Goal: Task Accomplishment & Management: Use online tool/utility

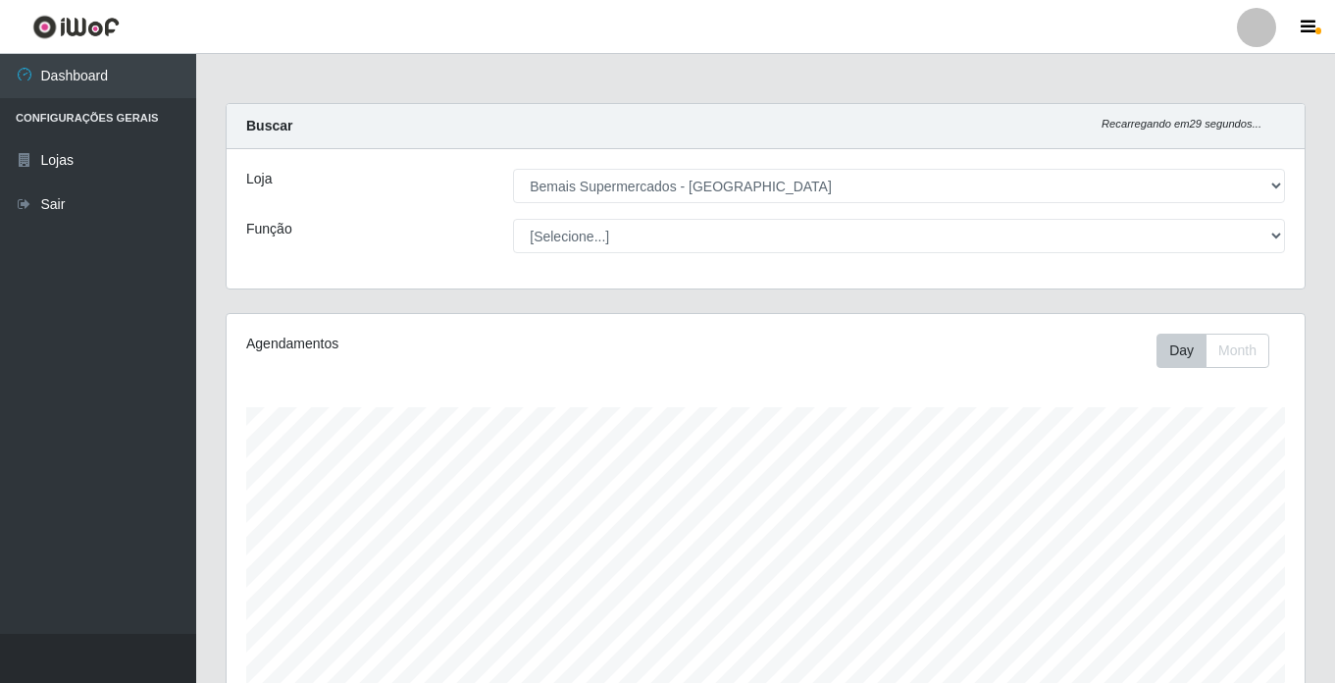
select select "250"
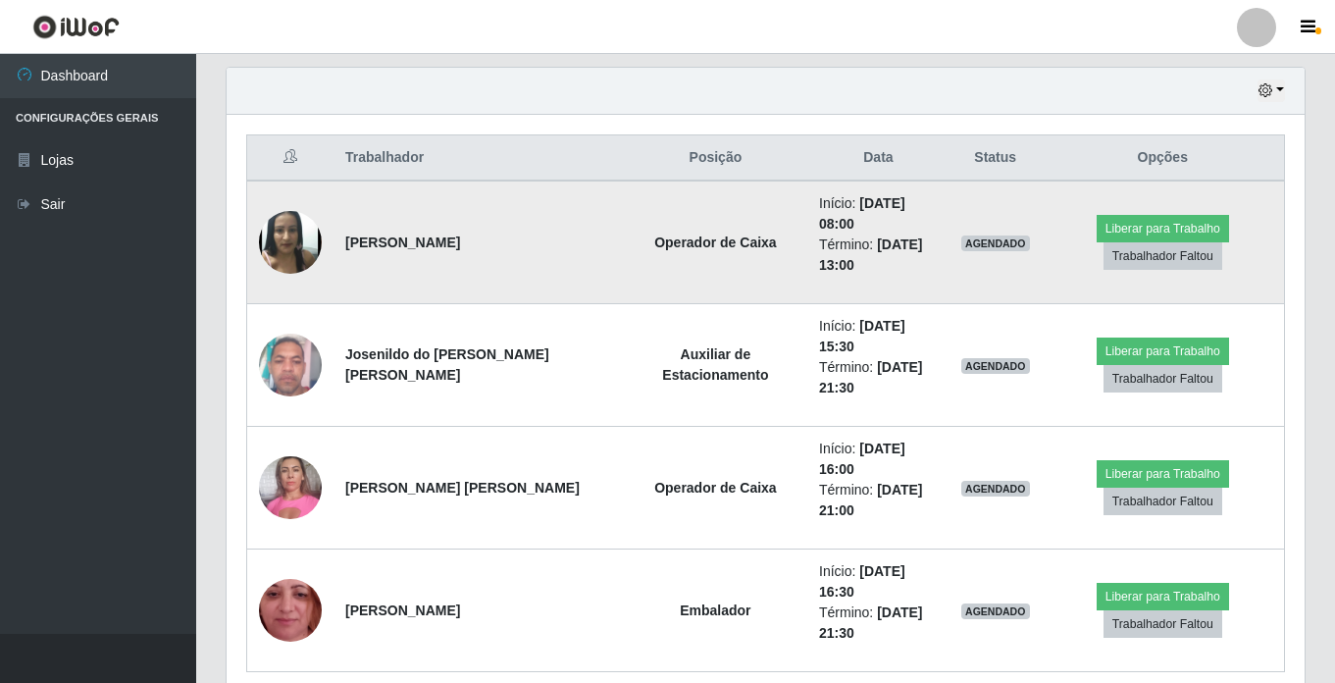
scroll to position [407, 1078]
click at [1158, 215] on button "Liberar para Trabalho" at bounding box center [1163, 228] width 132 height 27
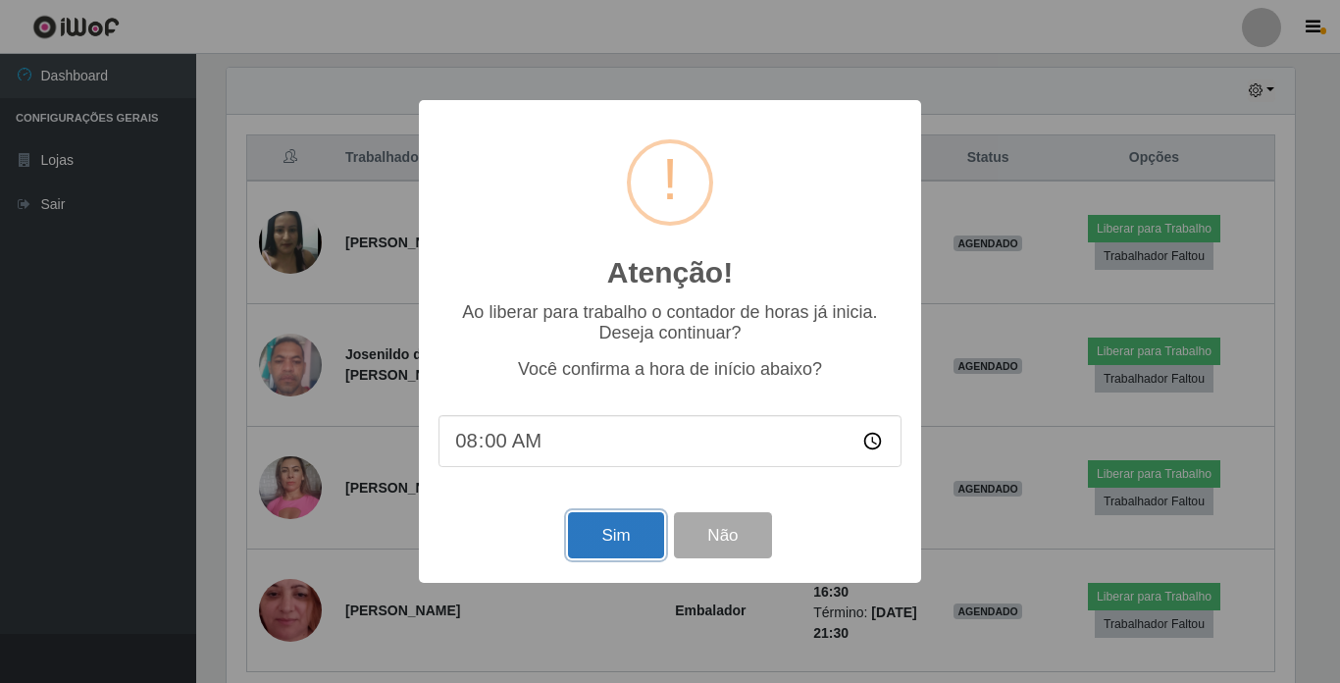
click at [618, 543] on button "Sim" at bounding box center [615, 535] width 95 height 46
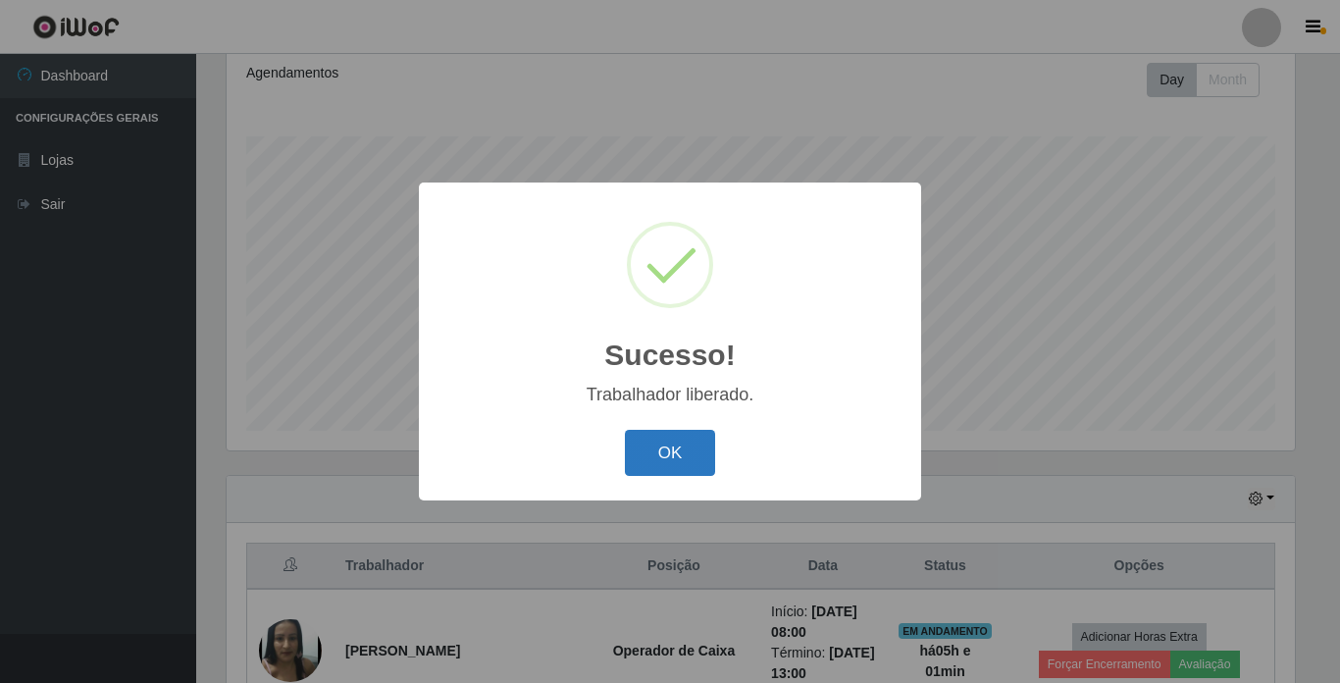
click at [682, 449] on button "OK" at bounding box center [670, 453] width 91 height 46
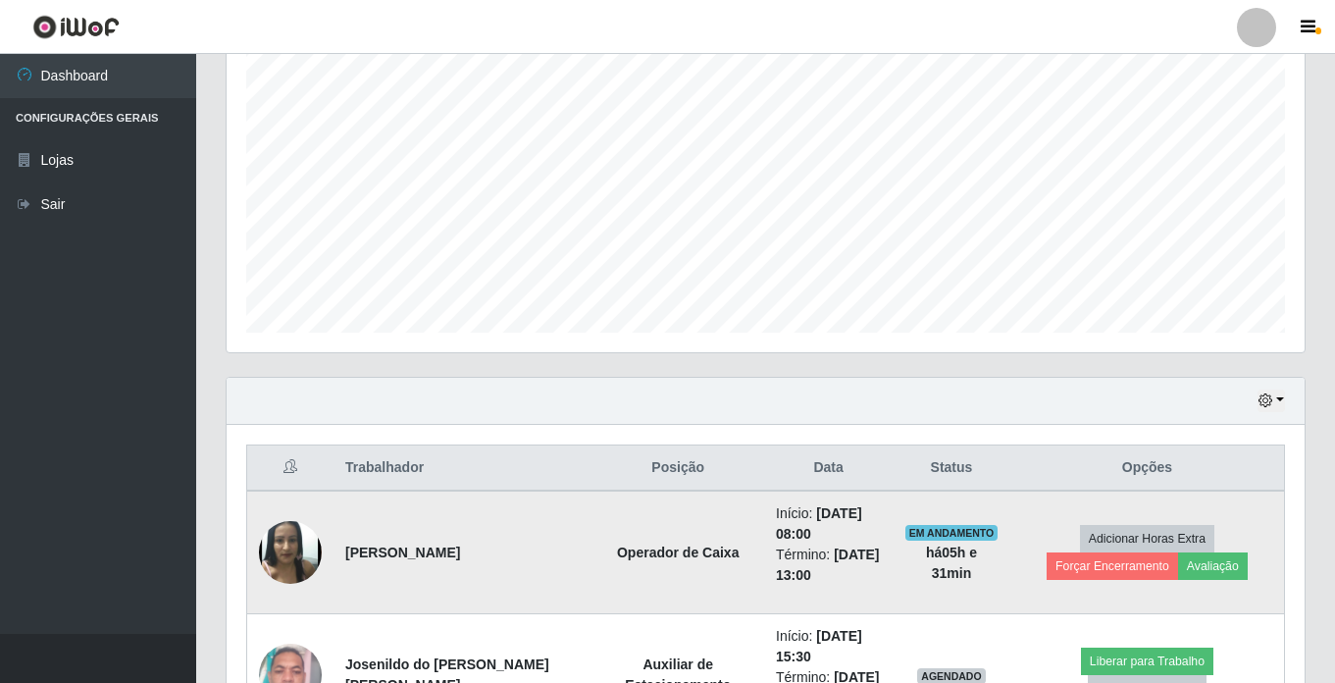
scroll to position [467, 0]
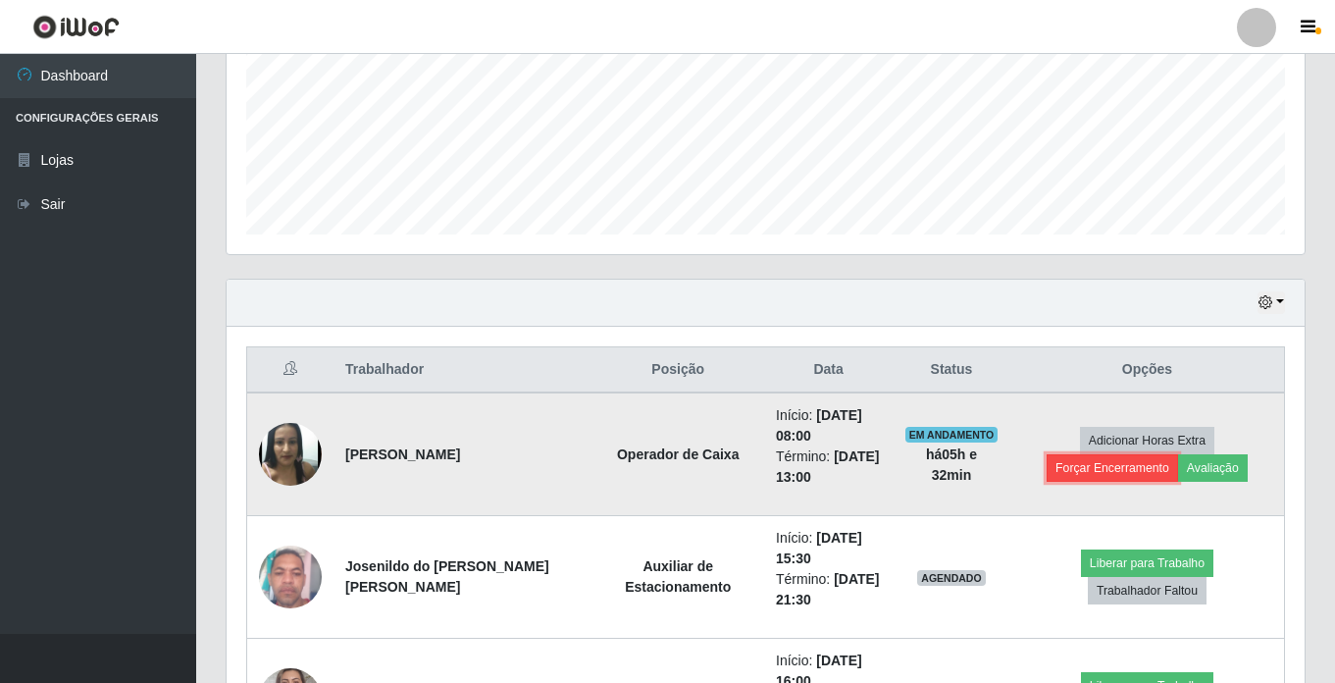
click at [1178, 454] on button "Forçar Encerramento" at bounding box center [1112, 467] width 131 height 27
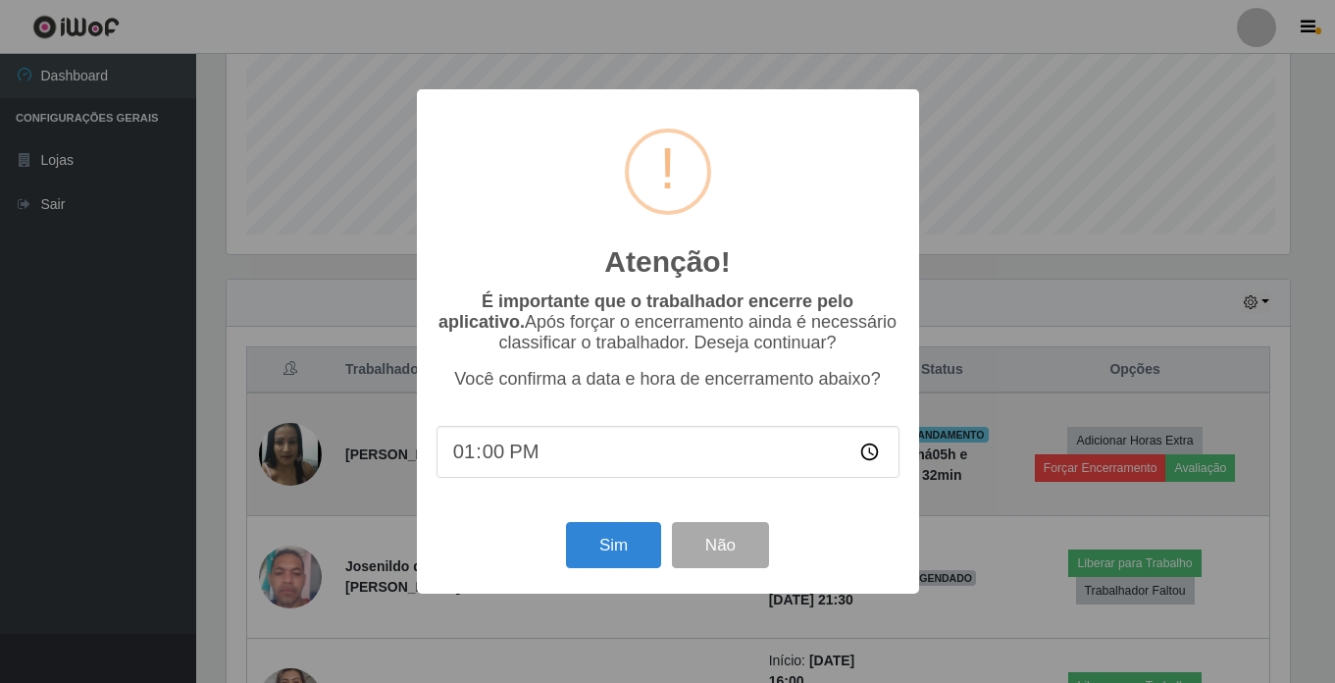
scroll to position [407, 1068]
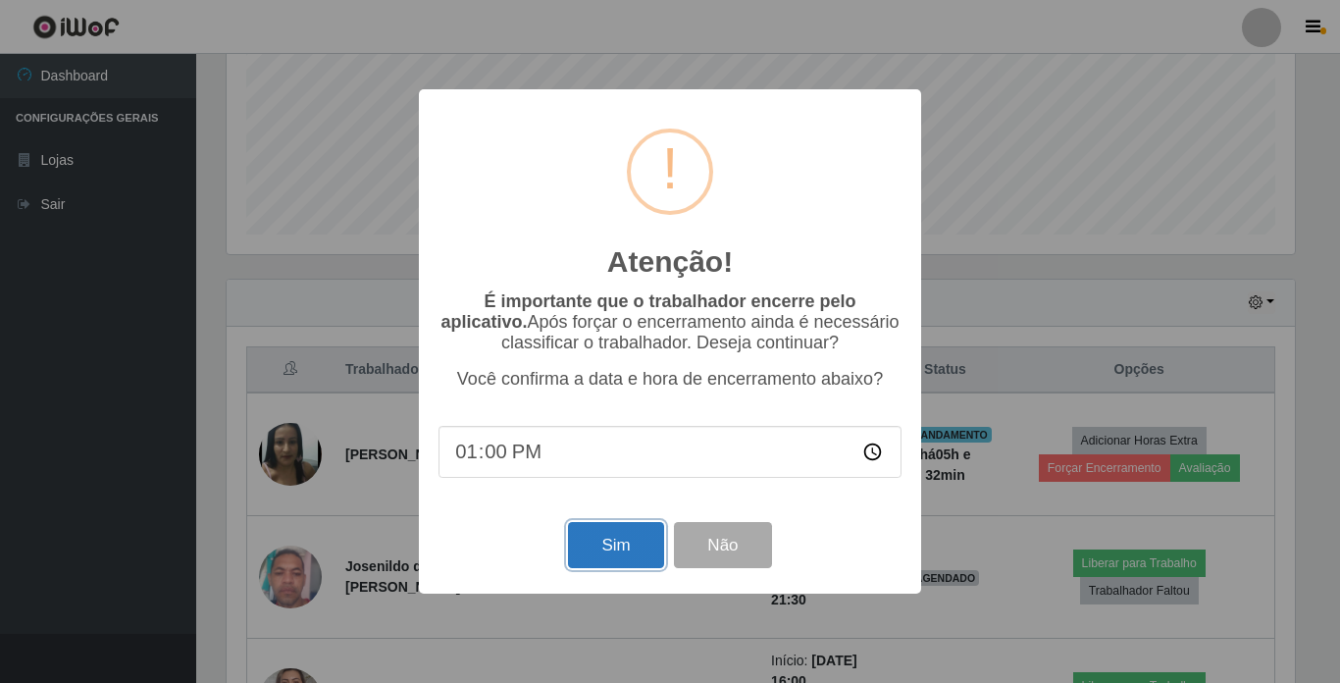
click at [600, 549] on button "Sim" at bounding box center [615, 545] width 95 height 46
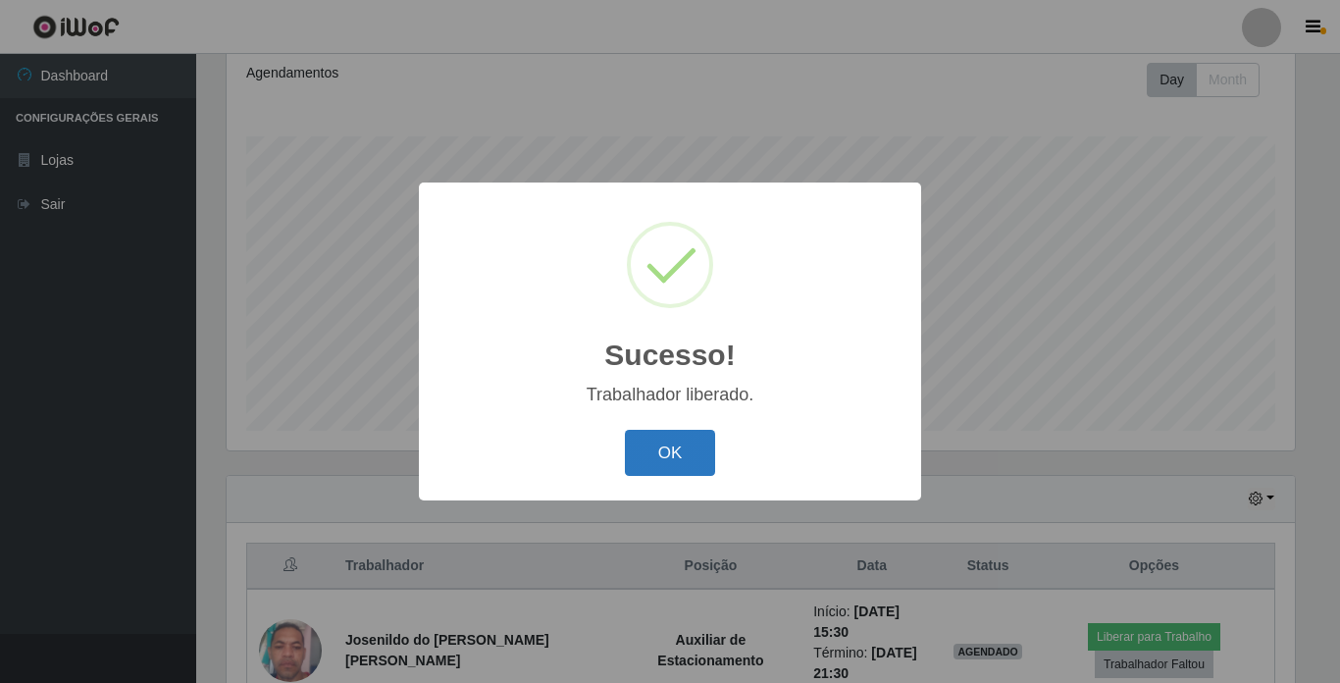
click at [677, 451] on button "OK" at bounding box center [670, 453] width 91 height 46
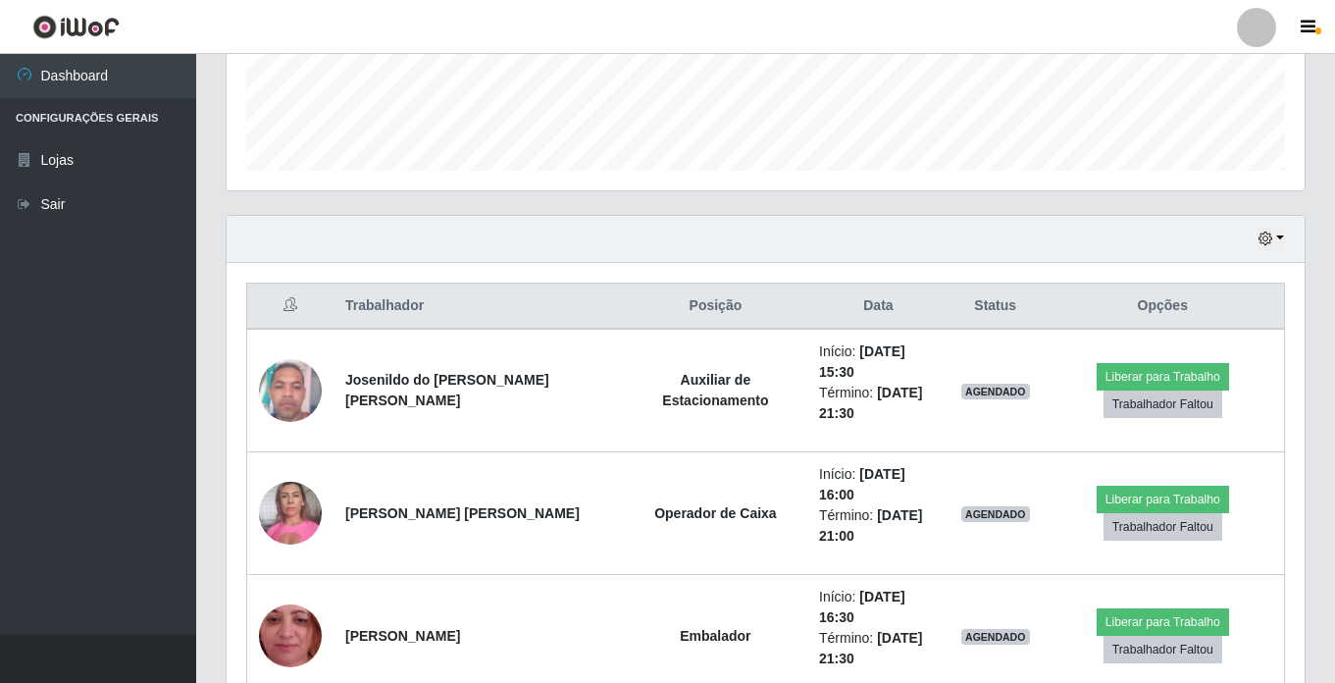
scroll to position [565, 0]
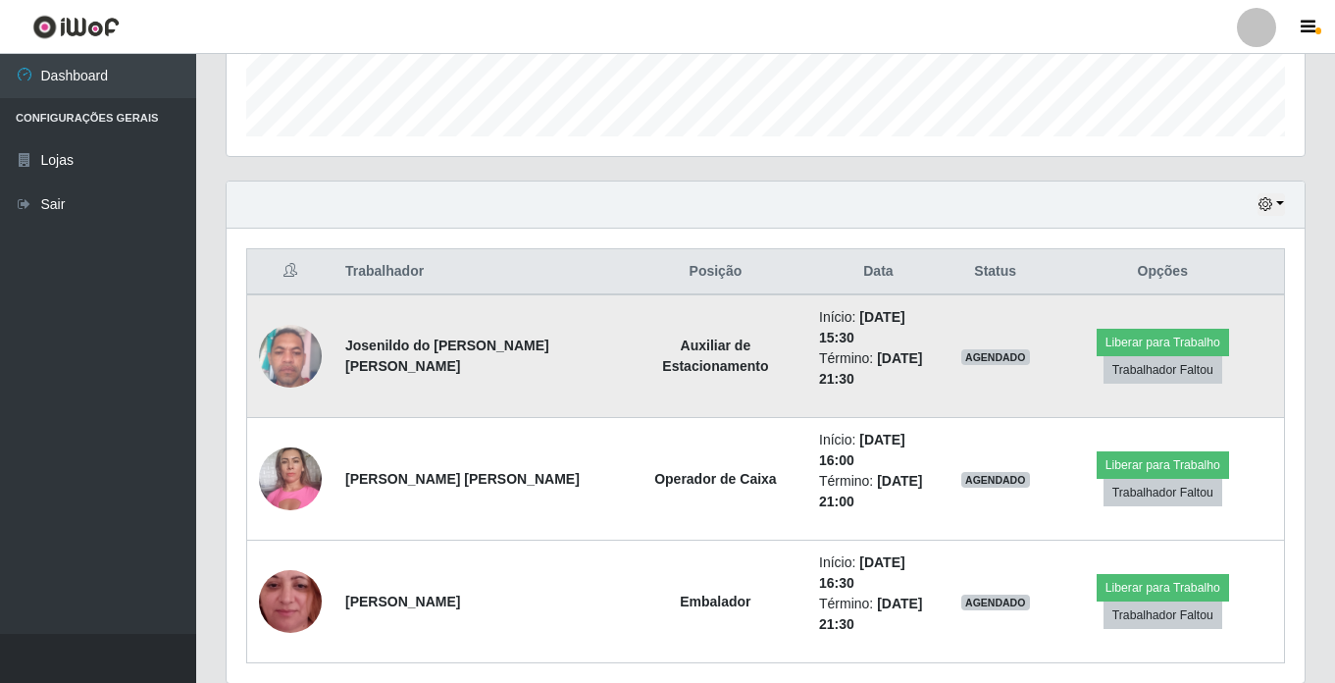
click at [306, 343] on img at bounding box center [290, 355] width 63 height 83
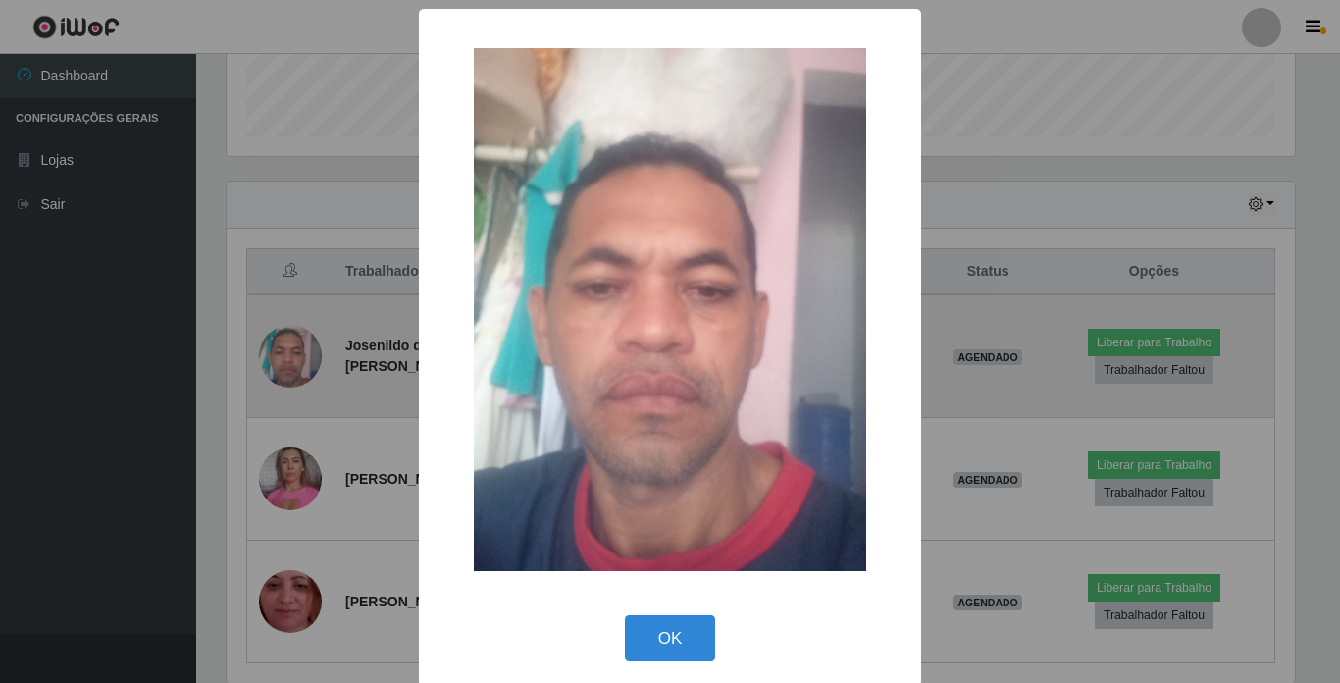
click at [306, 343] on div "× OK Cancel" at bounding box center [670, 341] width 1340 height 683
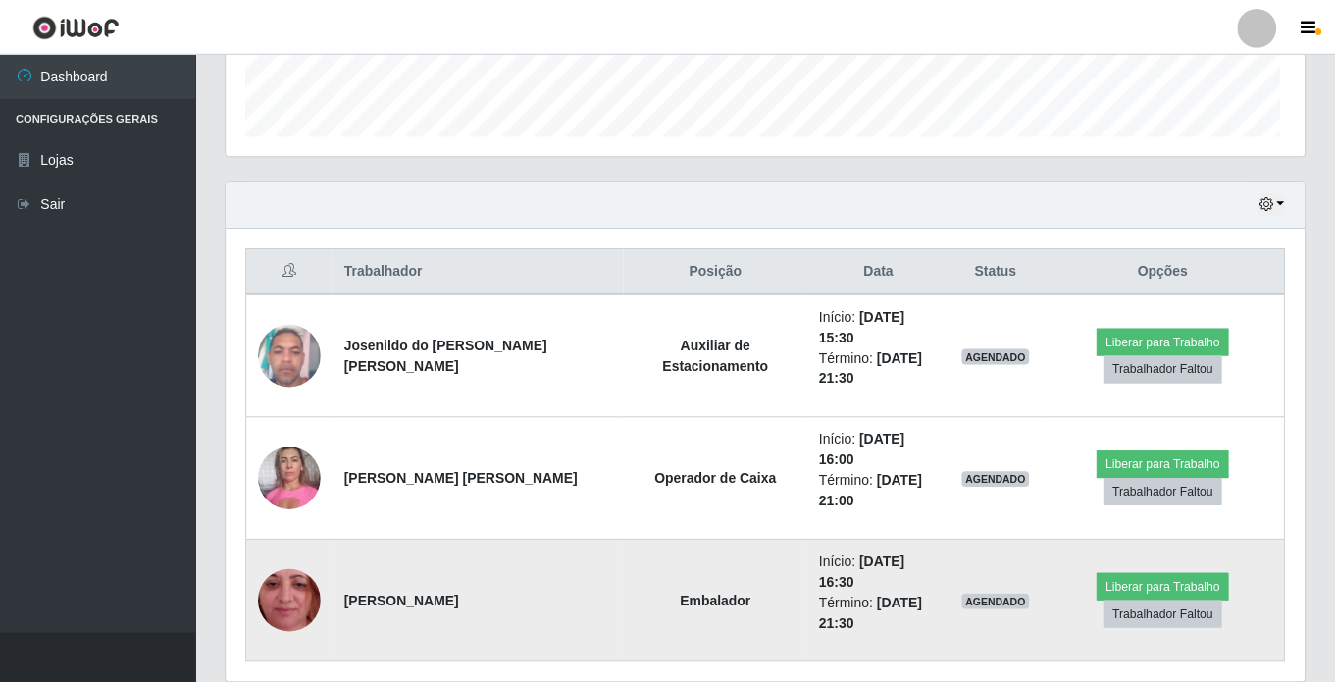
scroll to position [407, 1078]
click at [290, 538] on img at bounding box center [290, 601] width 63 height 139
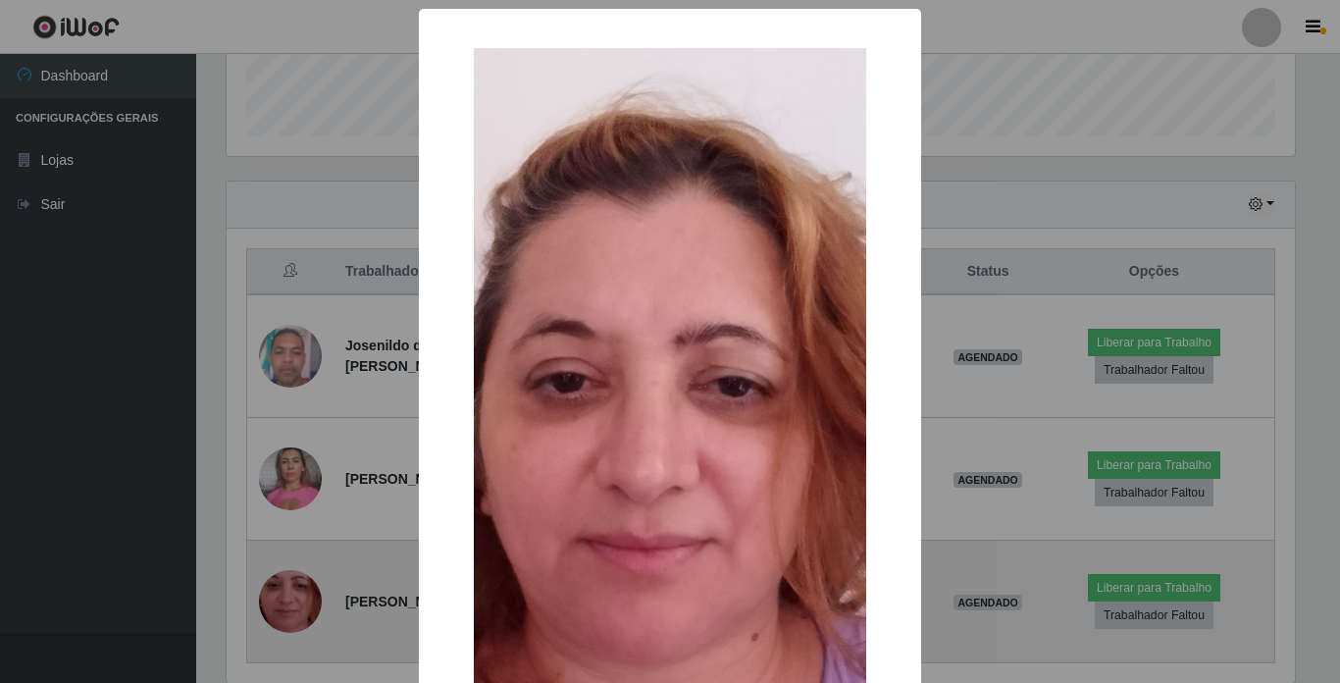
click at [290, 538] on div "× OK Cancel" at bounding box center [670, 341] width 1340 height 683
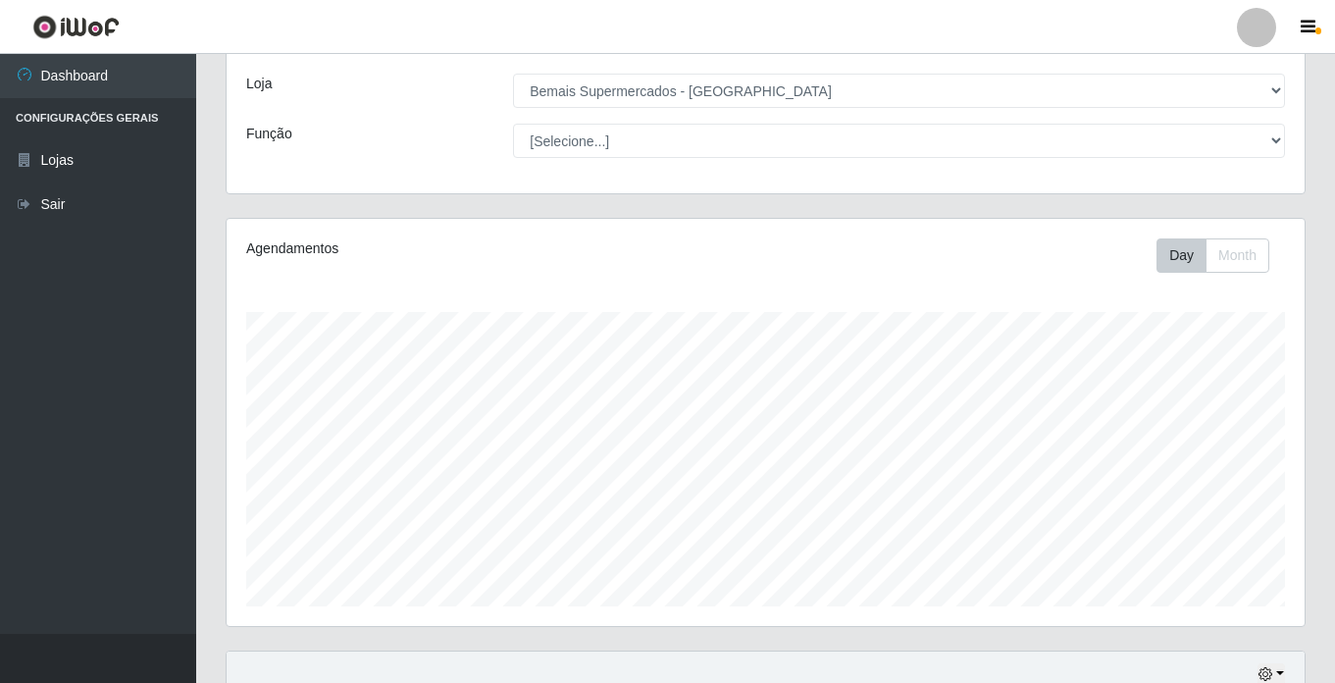
scroll to position [0, 0]
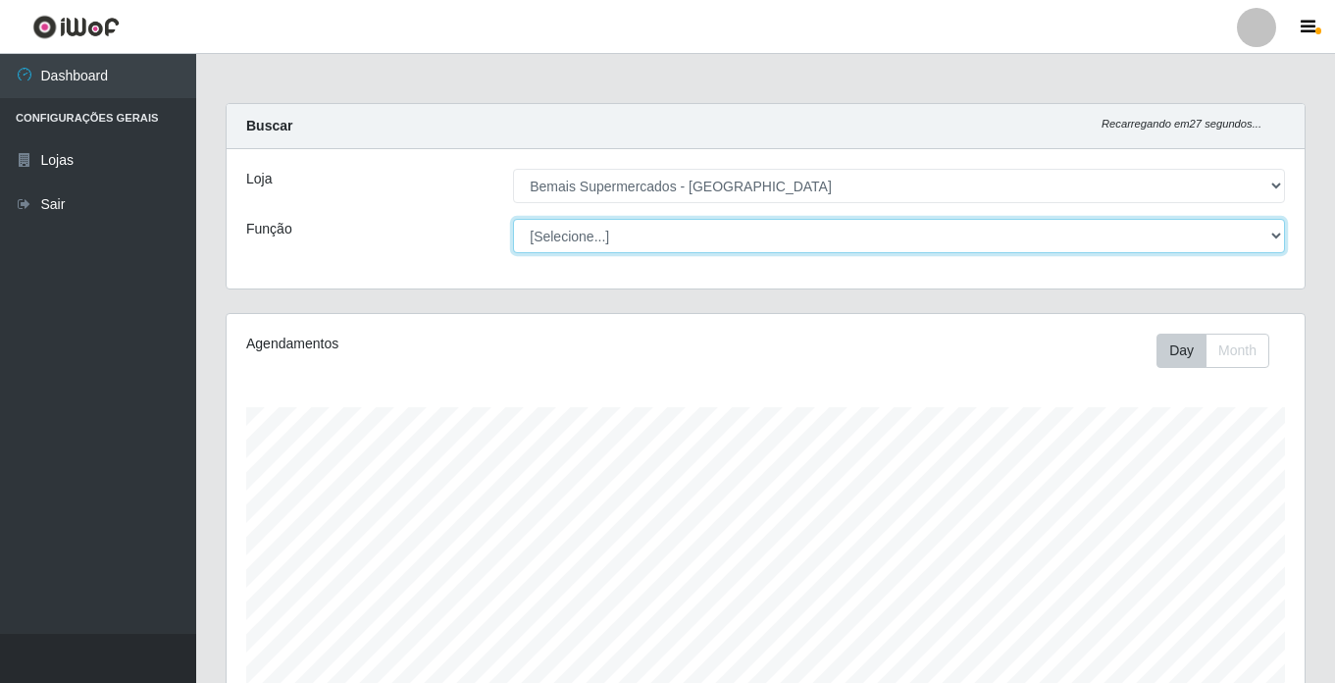
click at [605, 237] on select "[Selecione...] ASG ASG + ASG ++ Auxiliar de Estacionamento Auxiliar de Estacion…" at bounding box center [899, 236] width 772 height 34
click at [513, 219] on select "[Selecione...] ASG ASG + ASG ++ Auxiliar de Estacionamento Auxiliar de Estacion…" at bounding box center [899, 236] width 772 height 34
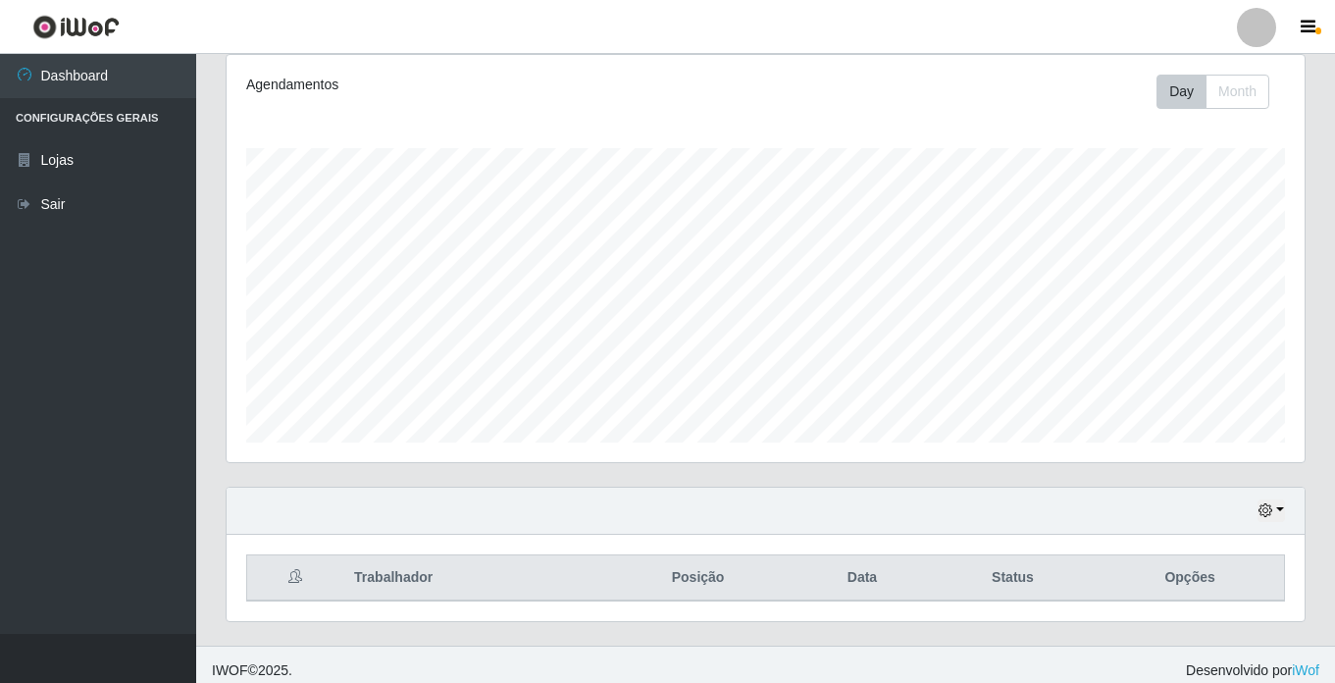
scroll to position [271, 0]
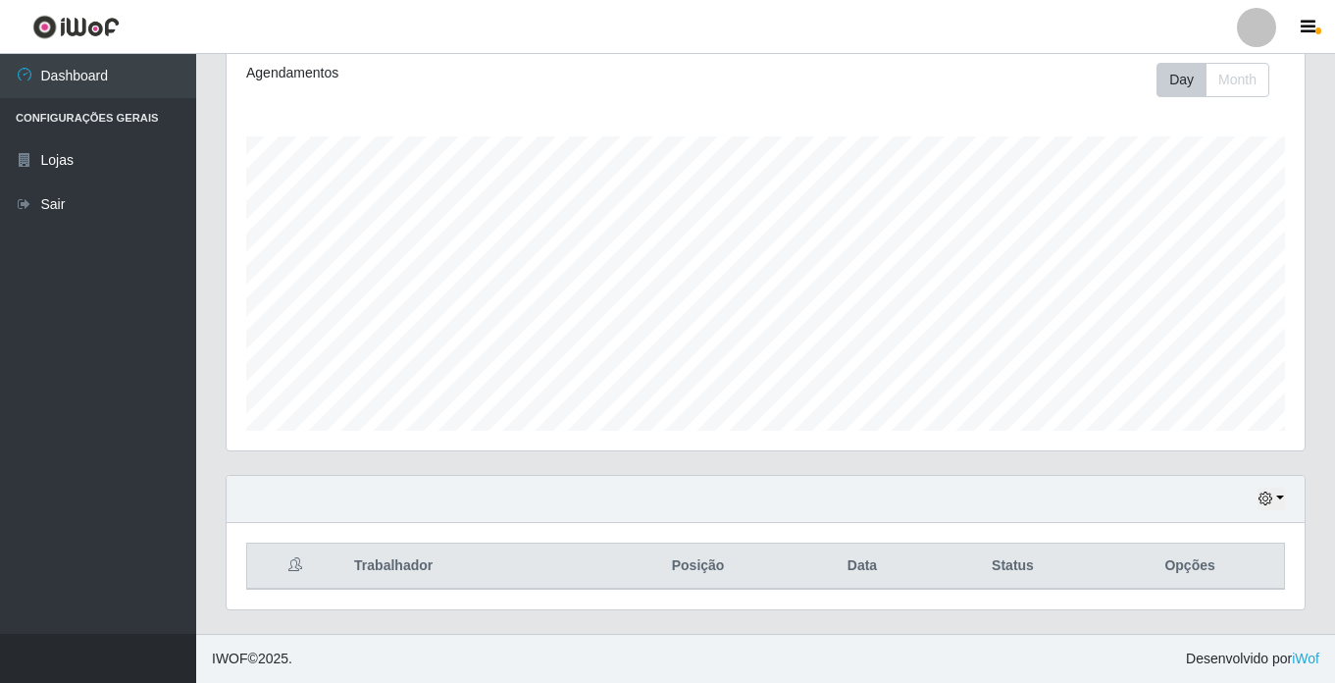
click at [1262, 483] on div "Hoje 1 dia 3 dias 1 Semana Não encerrados" at bounding box center [766, 499] width 1078 height 47
click at [1264, 498] on icon "button" at bounding box center [1265, 498] width 14 height 14
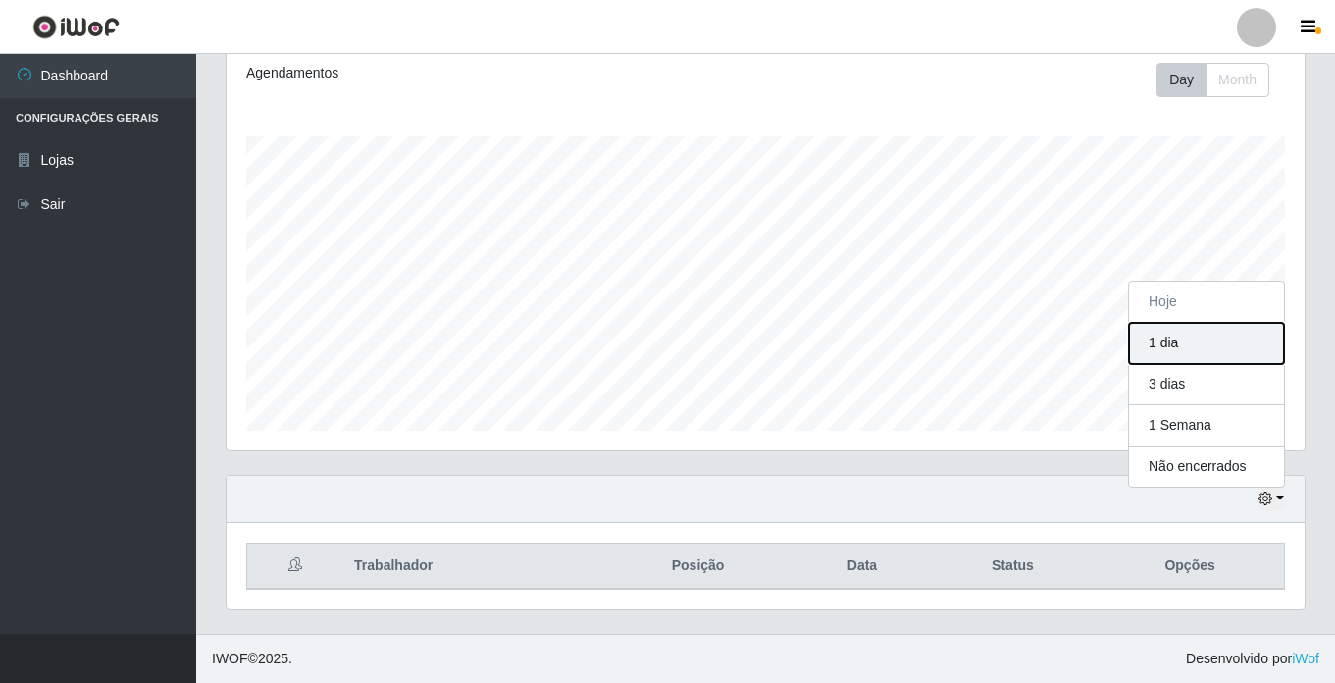
click at [1162, 334] on button "1 dia" at bounding box center [1206, 343] width 155 height 41
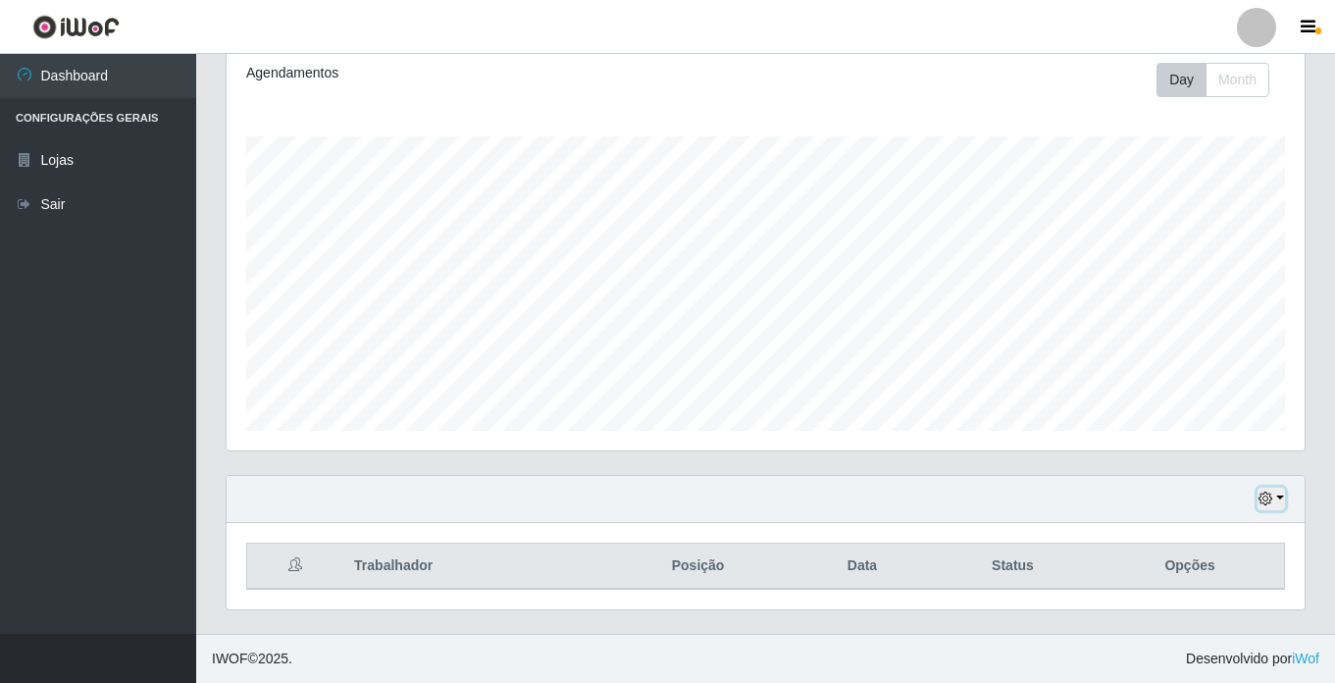
click at [1270, 496] on icon "button" at bounding box center [1265, 498] width 14 height 14
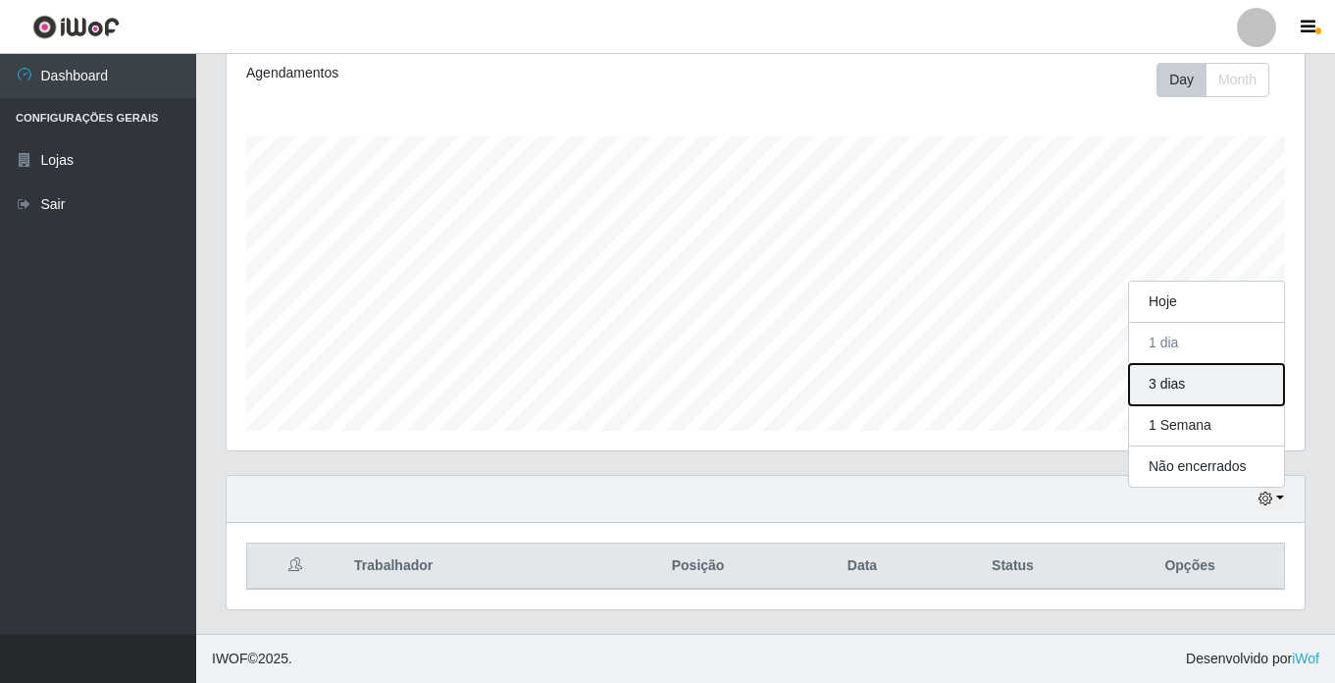
click at [1162, 383] on button "3 dias" at bounding box center [1206, 384] width 155 height 41
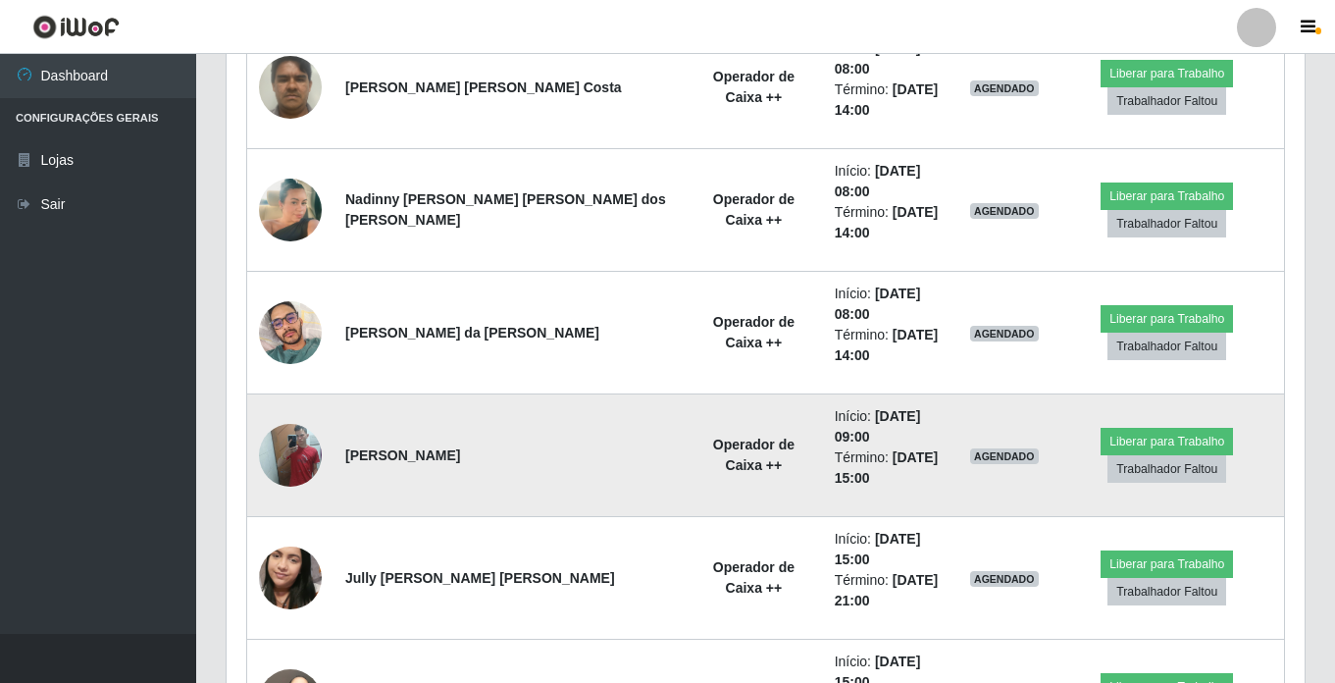
scroll to position [957, 0]
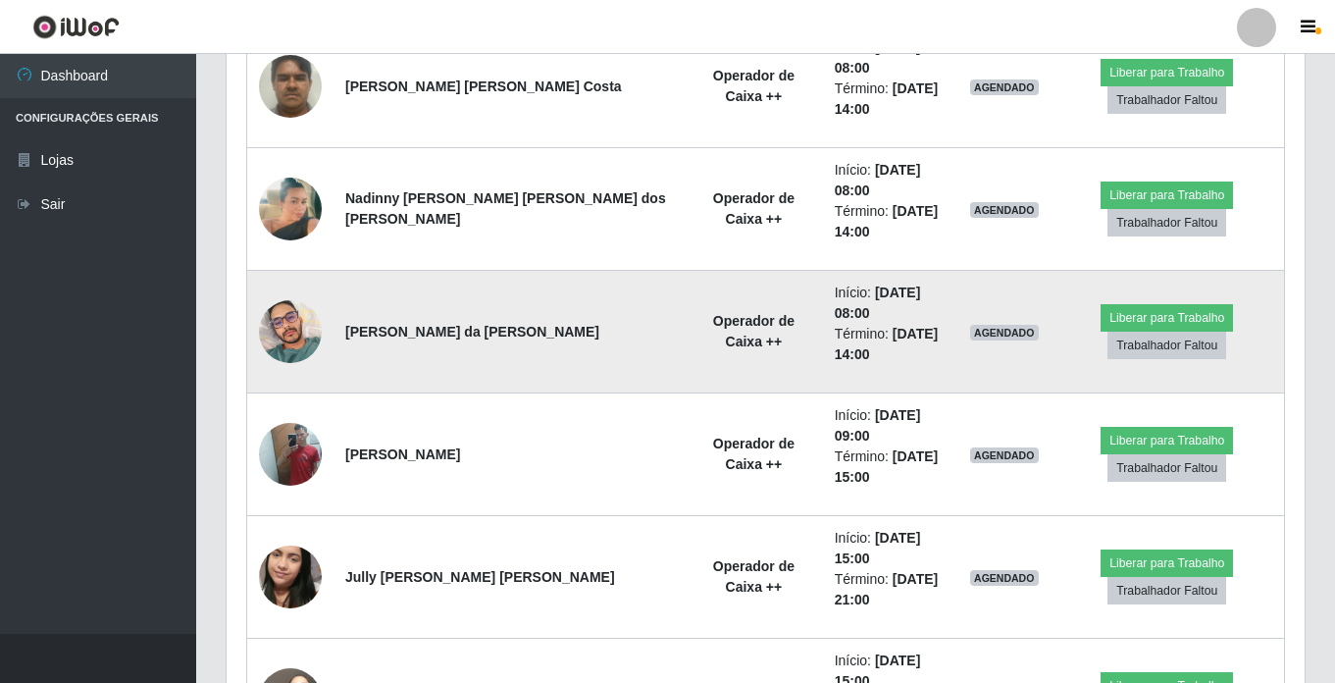
click at [293, 289] on img at bounding box center [290, 331] width 63 height 84
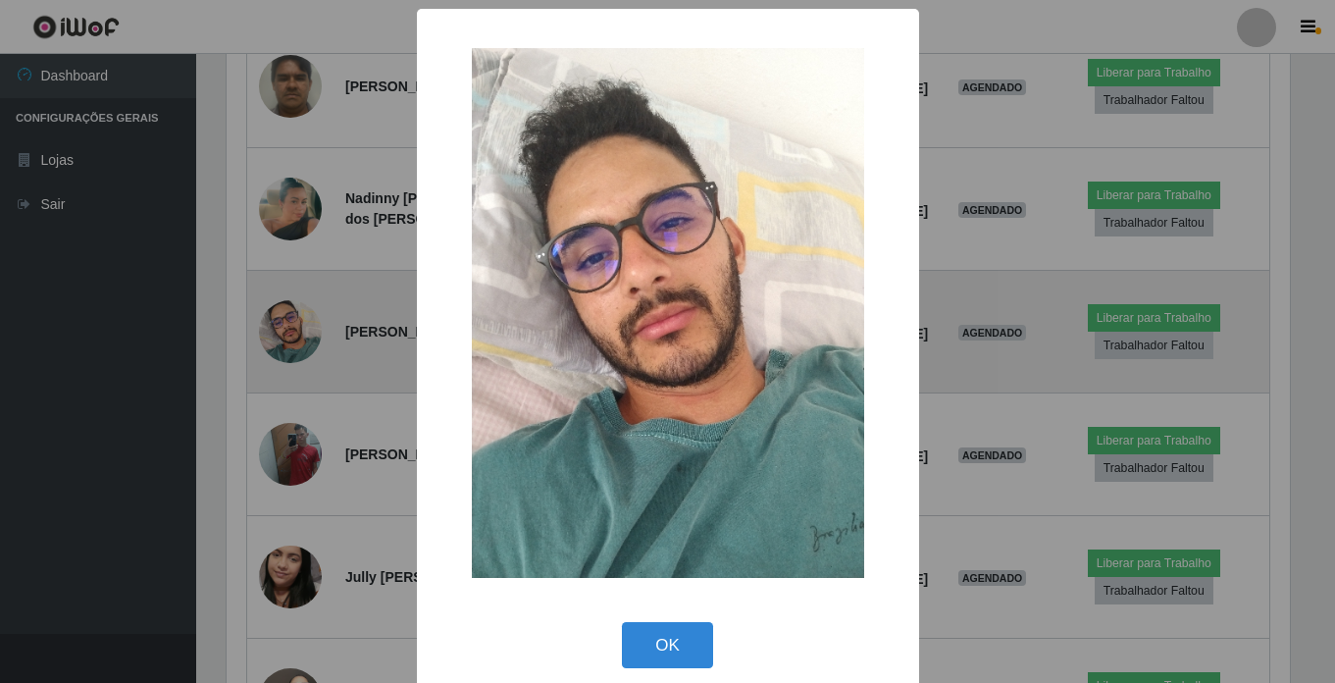
scroll to position [407, 1068]
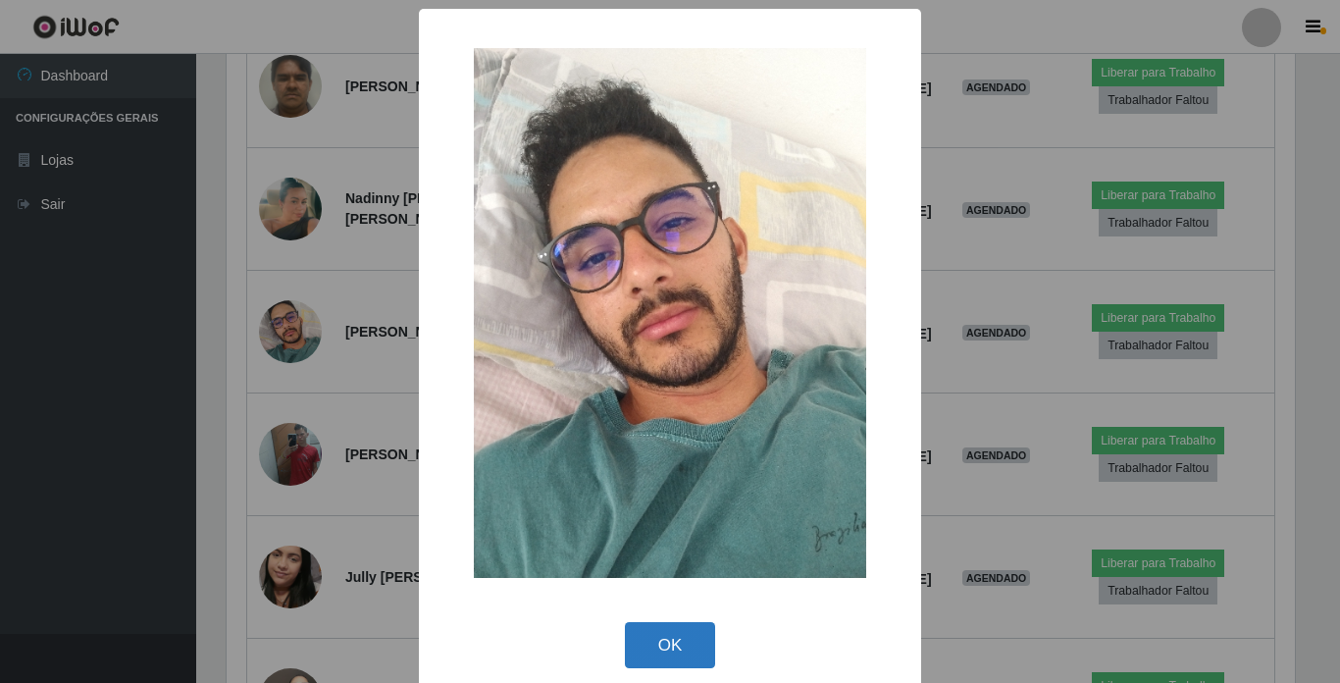
click at [685, 637] on button "OK" at bounding box center [670, 645] width 91 height 46
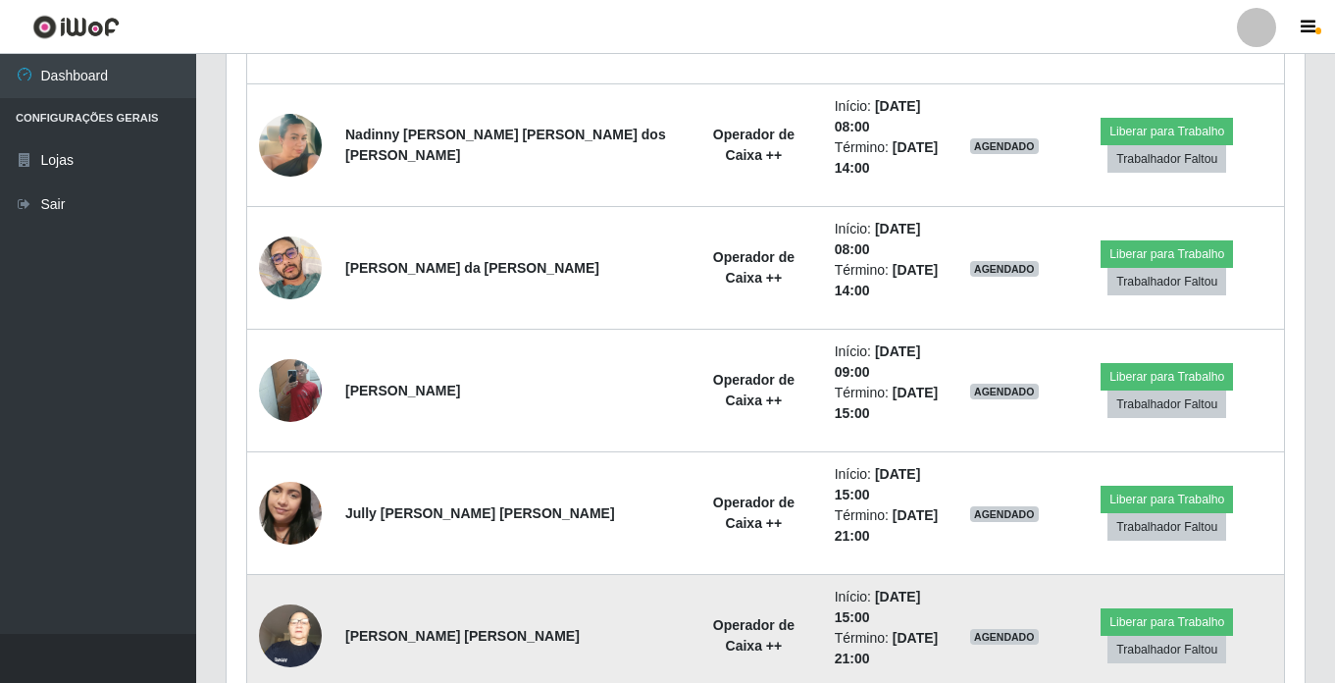
scroll to position [1087, 0]
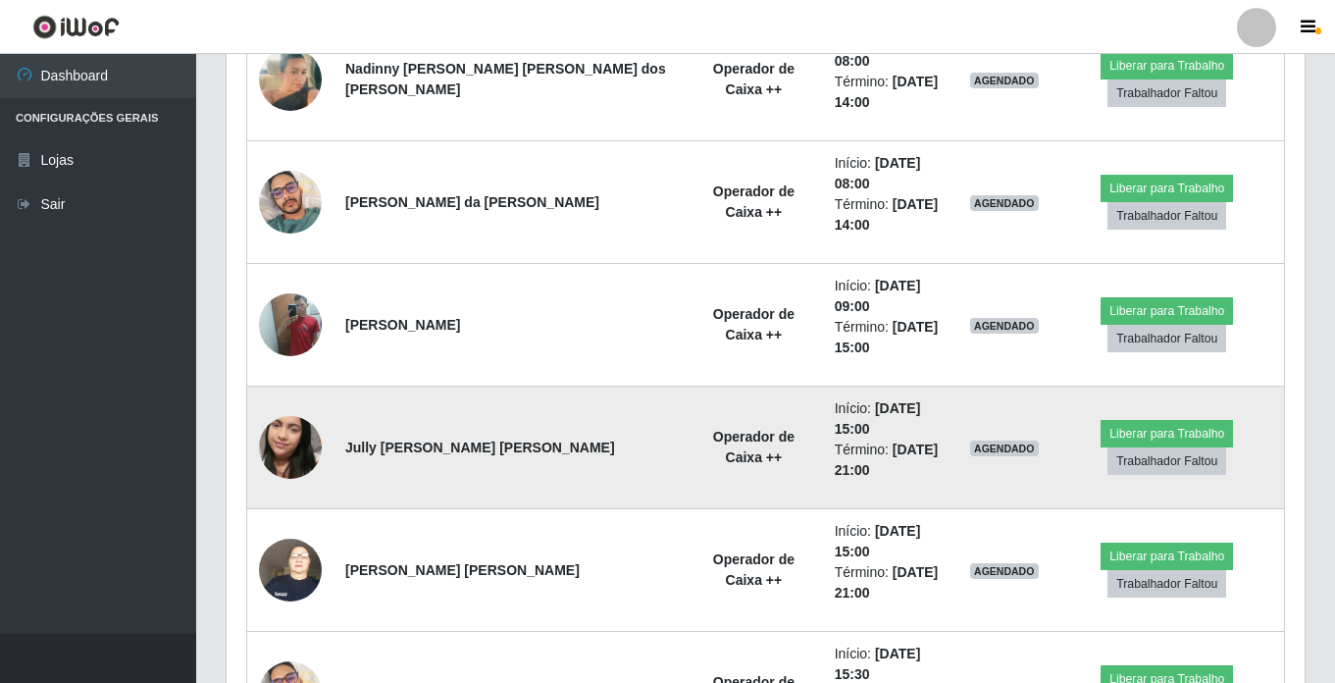
click at [298, 391] on img at bounding box center [290, 447] width 63 height 112
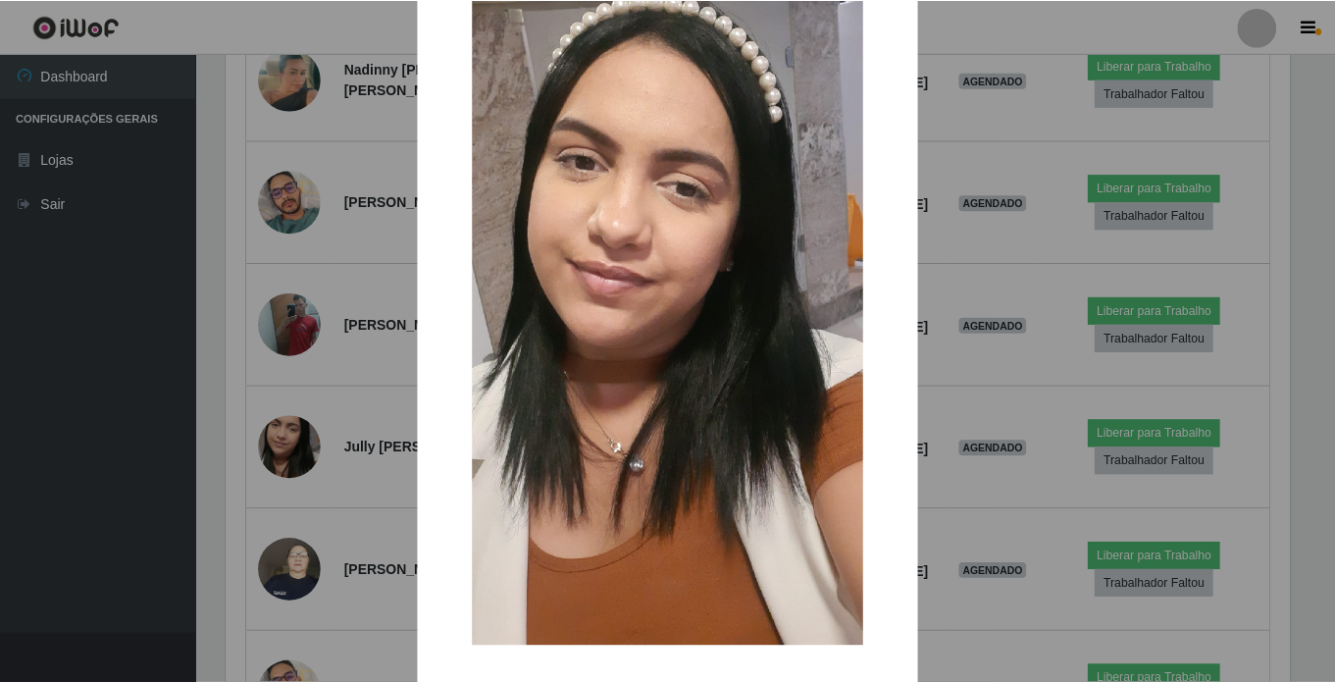
scroll to position [186, 0]
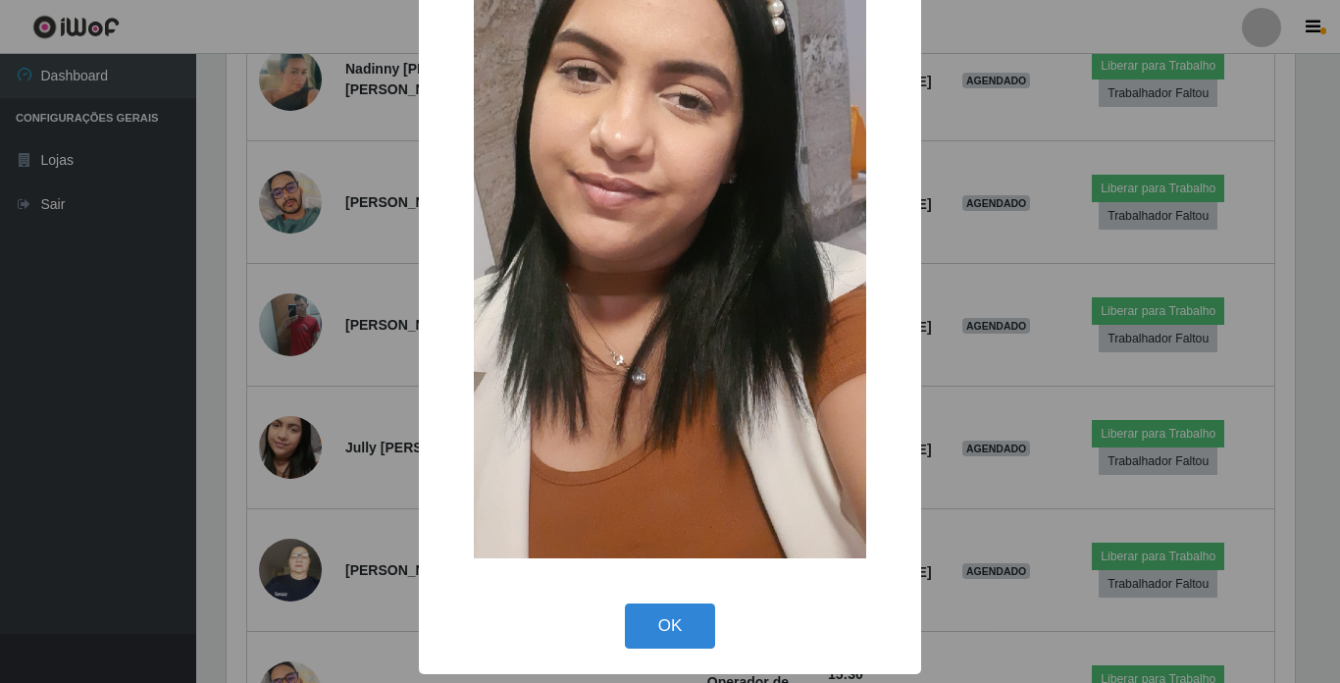
click at [667, 637] on button "OK" at bounding box center [670, 626] width 91 height 46
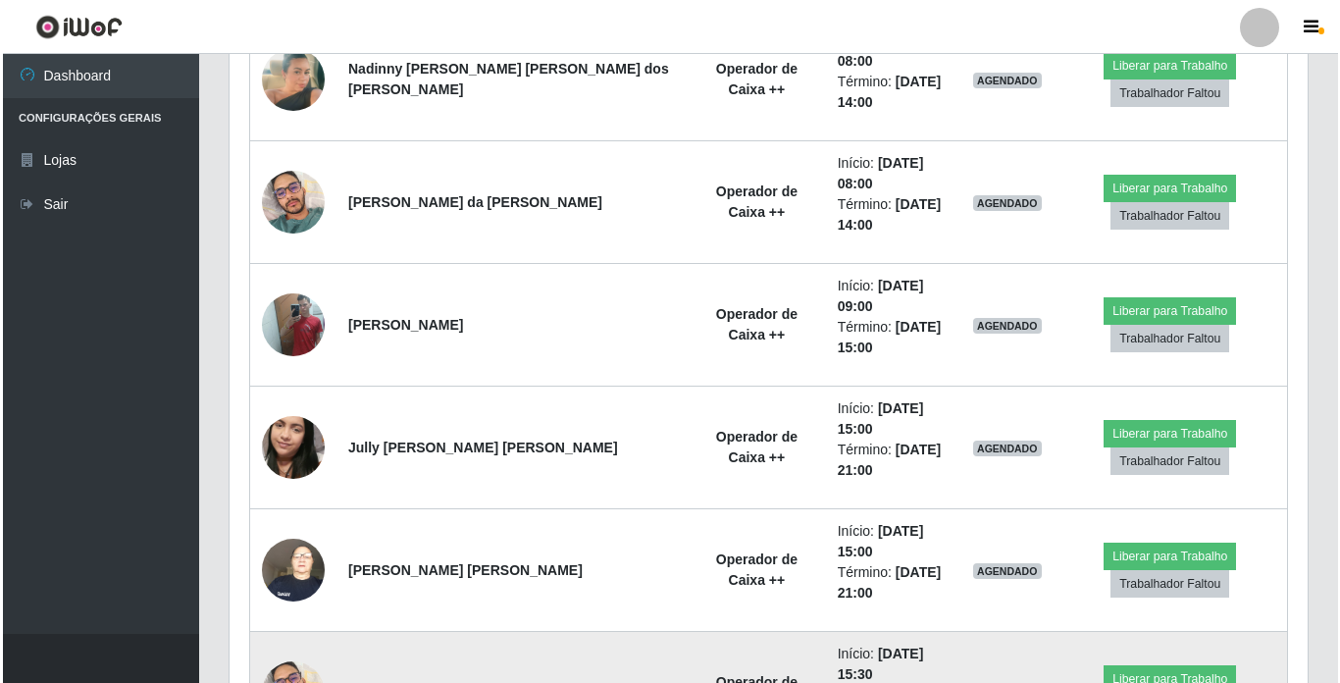
scroll to position [989, 0]
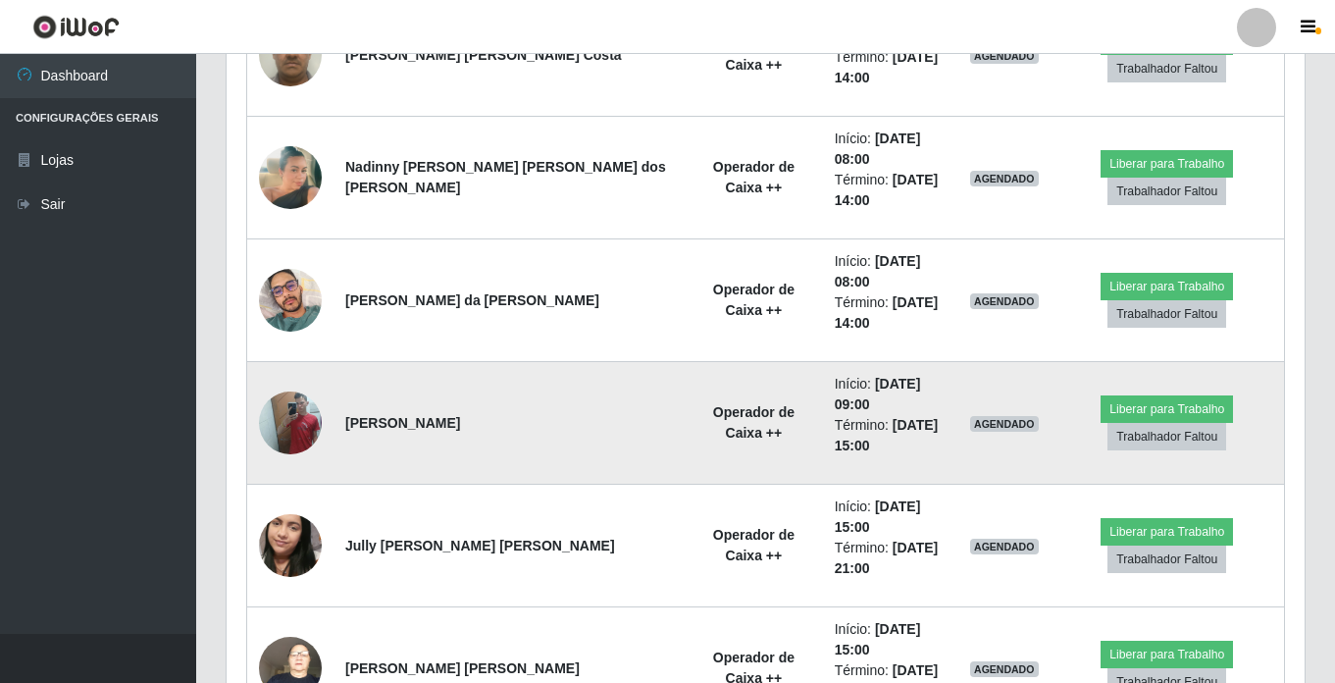
click at [298, 381] on img at bounding box center [290, 422] width 63 height 83
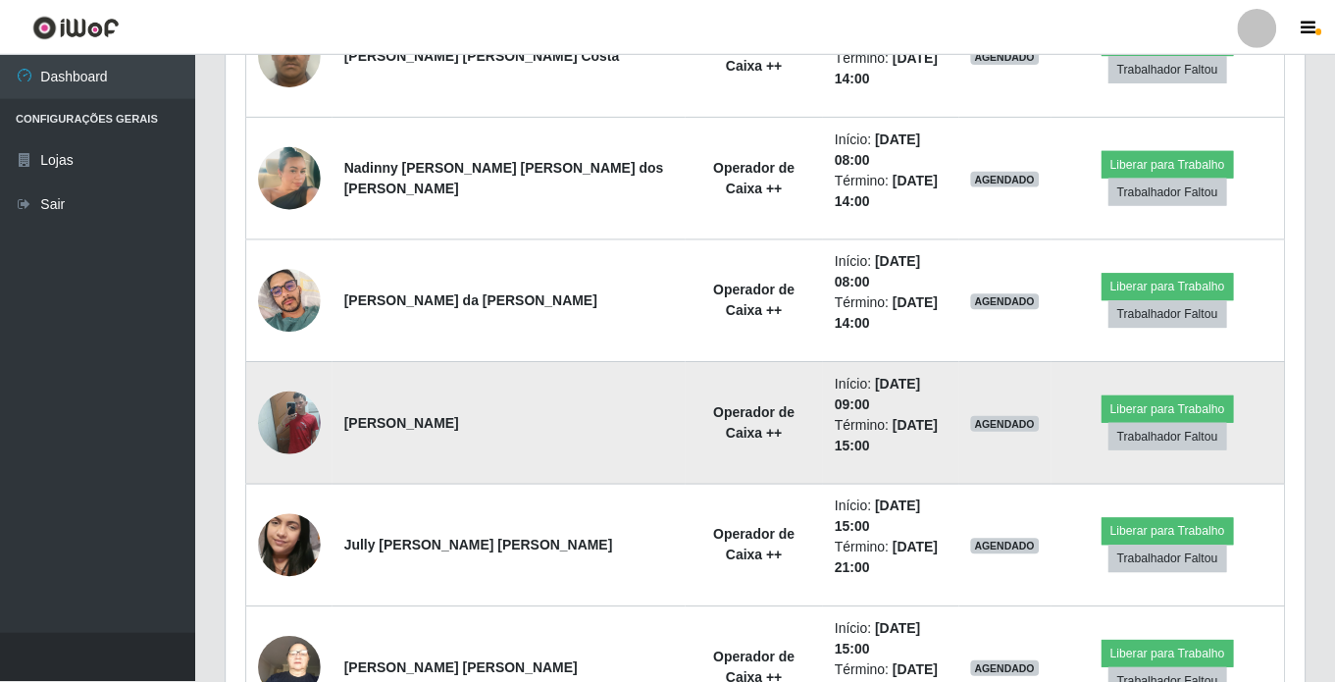
scroll to position [407, 1068]
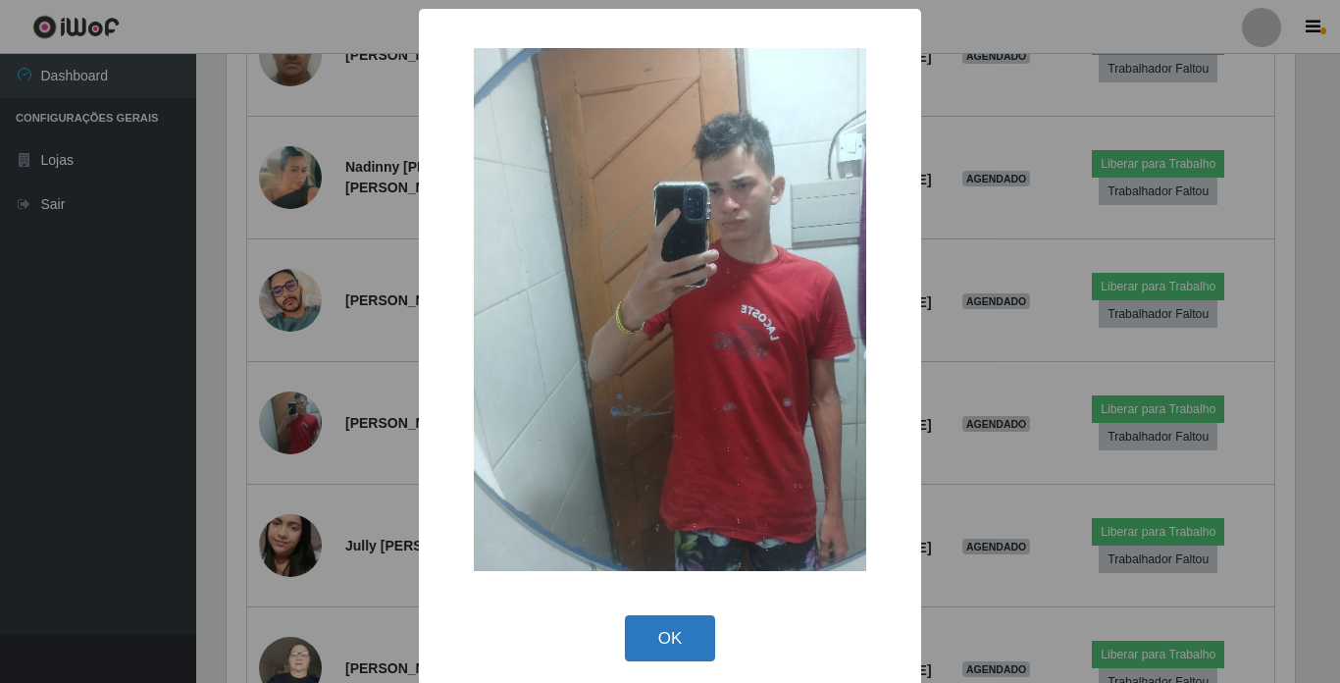
click at [661, 636] on button "OK" at bounding box center [670, 638] width 91 height 46
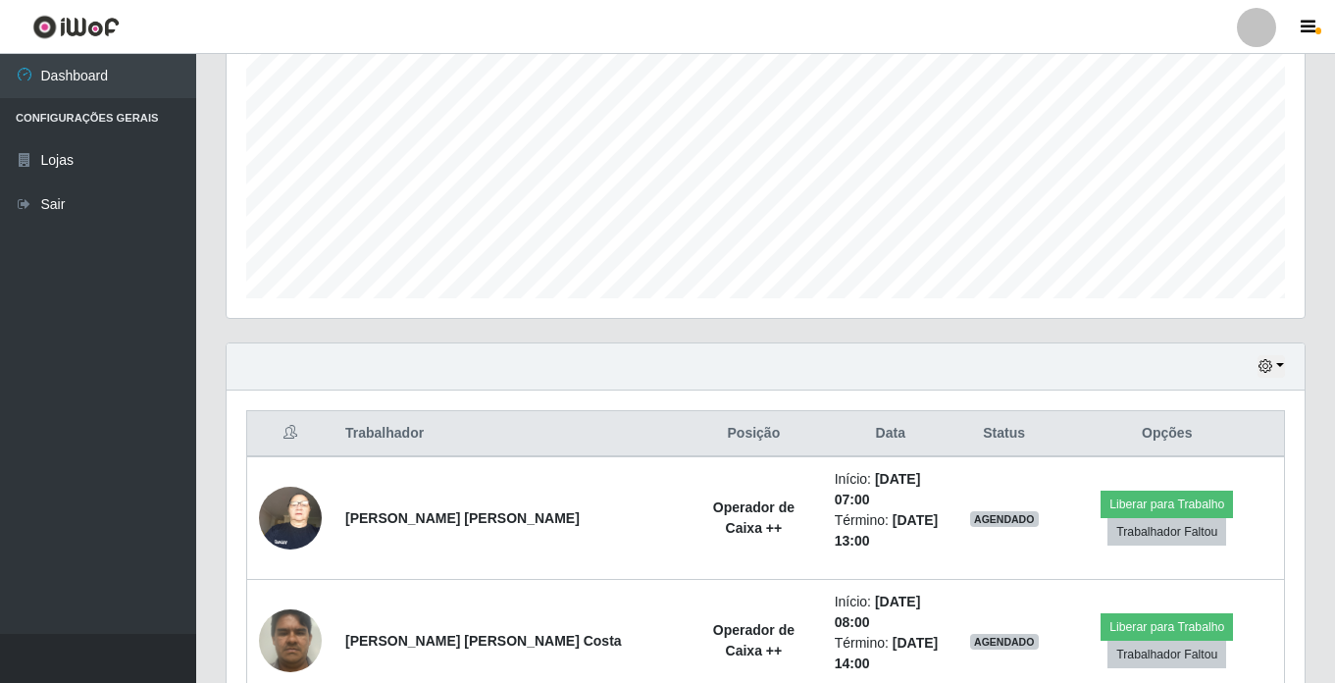
scroll to position [400, 0]
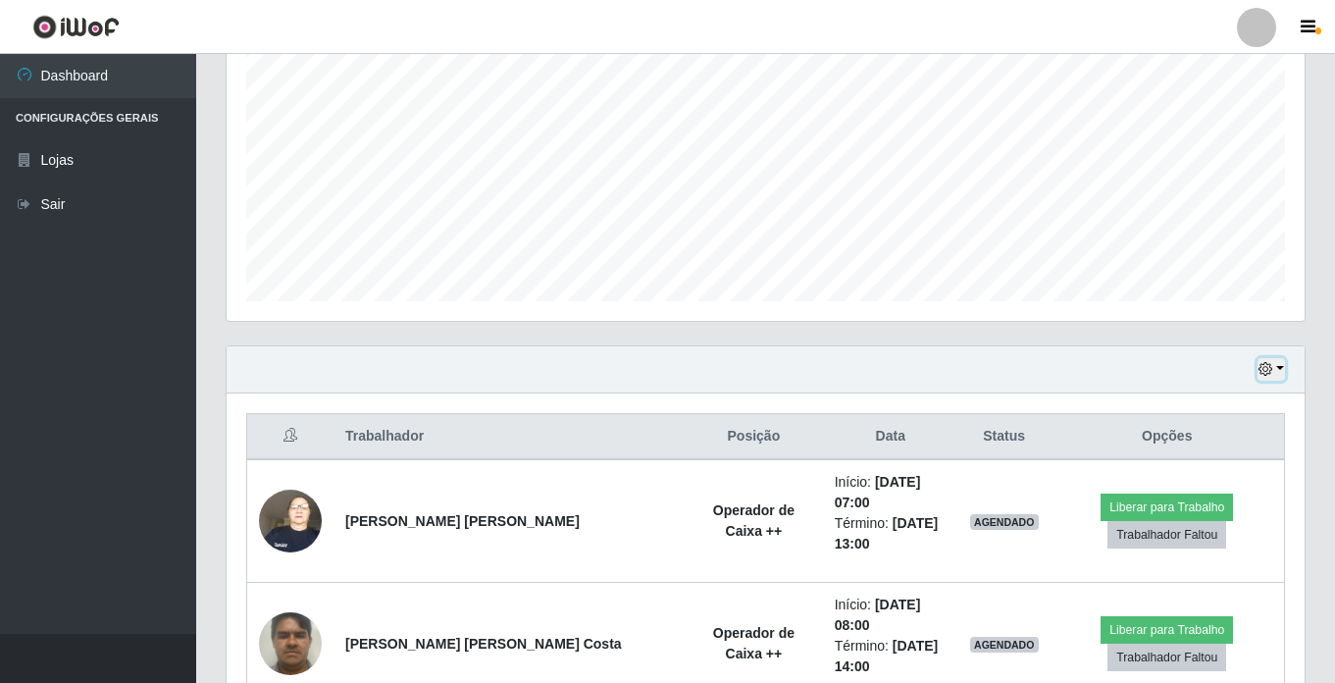
click at [1271, 376] on icon "button" at bounding box center [1265, 369] width 14 height 14
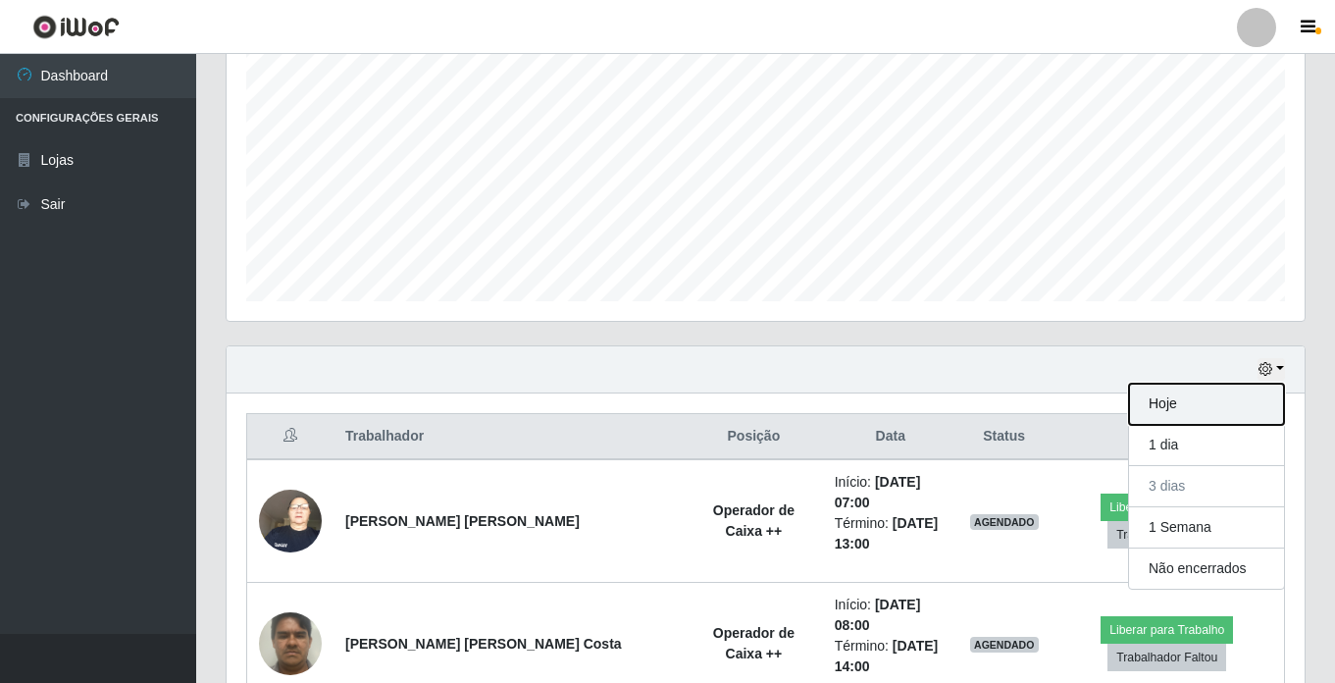
click at [1210, 396] on button "Hoje" at bounding box center [1206, 403] width 155 height 41
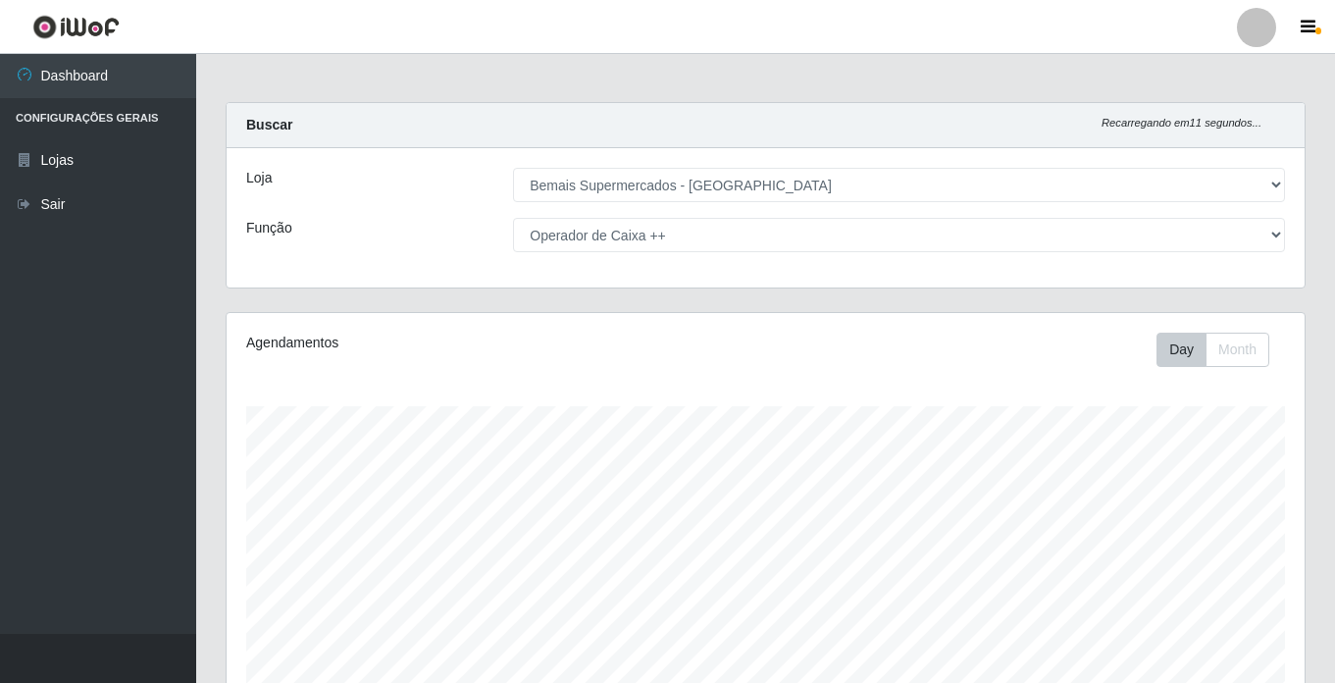
scroll to position [0, 0]
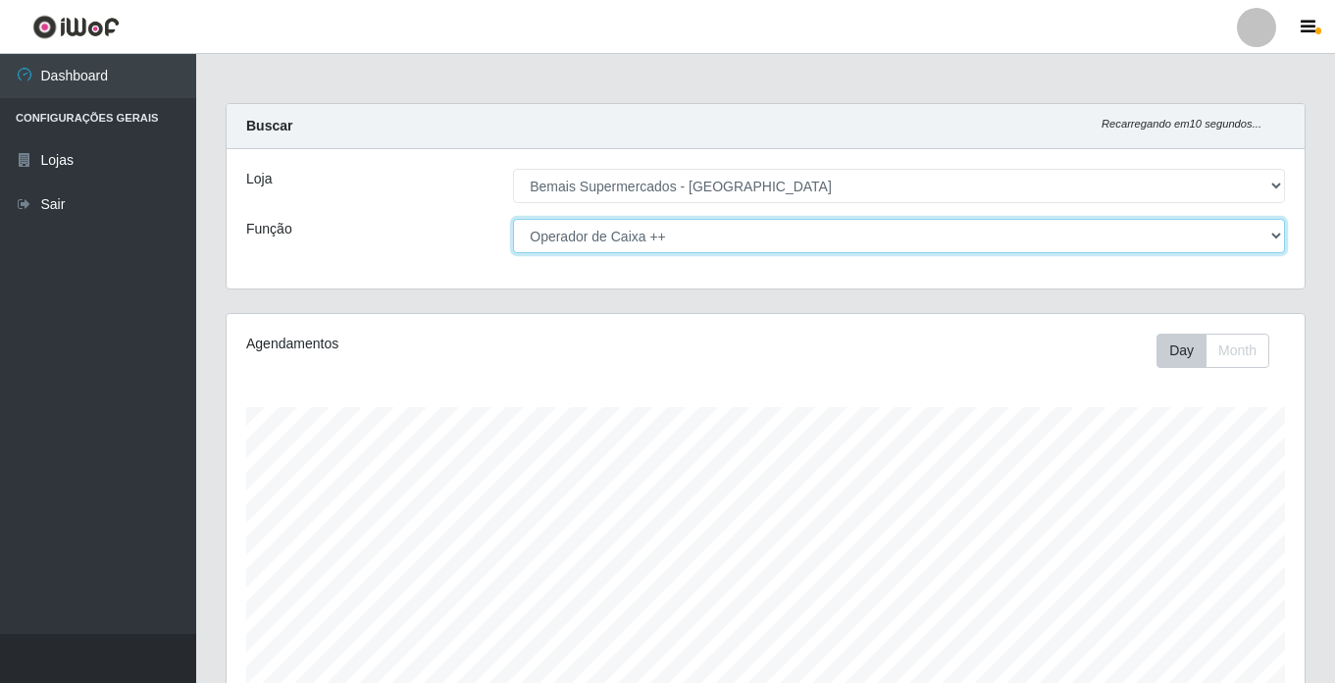
click at [718, 235] on select "[Selecione...] ASG ASG + ASG ++ Auxiliar de Estacionamento Auxiliar de Estacion…" at bounding box center [899, 236] width 772 height 34
click at [695, 230] on select "[Selecione...] ASG ASG + ASG ++ Auxiliar de Estacionamento Auxiliar de Estacion…" at bounding box center [899, 236] width 772 height 34
select select "[Selecione...]"
click at [513, 219] on select "[Selecione...] ASG ASG + ASG ++ Auxiliar de Estacionamento Auxiliar de Estacion…" at bounding box center [899, 236] width 772 height 34
